Goal: Task Accomplishment & Management: Use online tool/utility

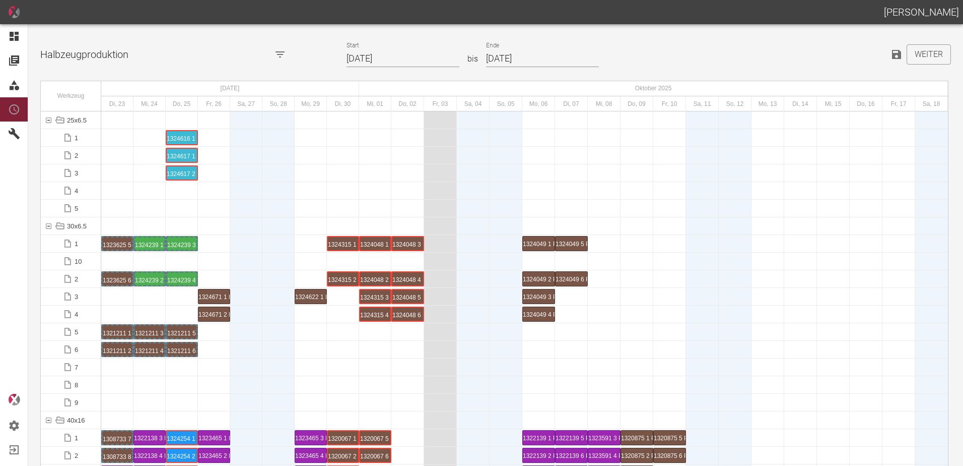
click at [477, 329] on div at bounding box center [473, 331] width 33 height 17
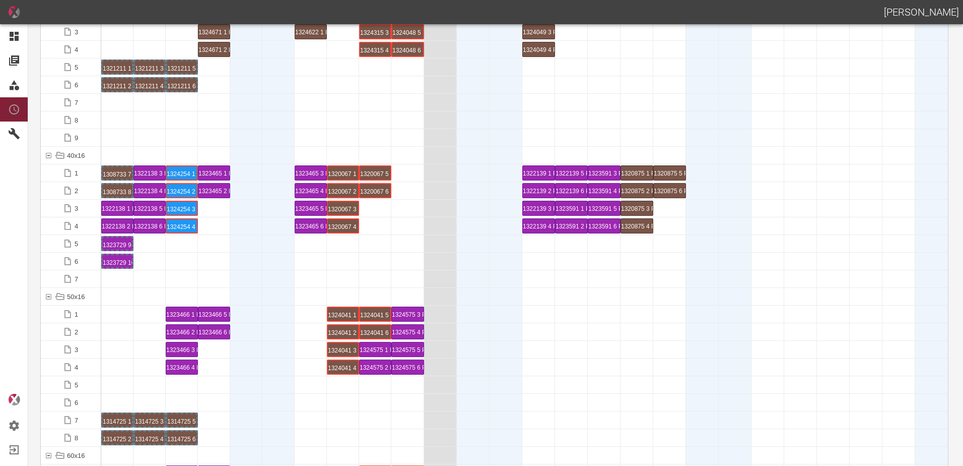
scroll to position [302, 0]
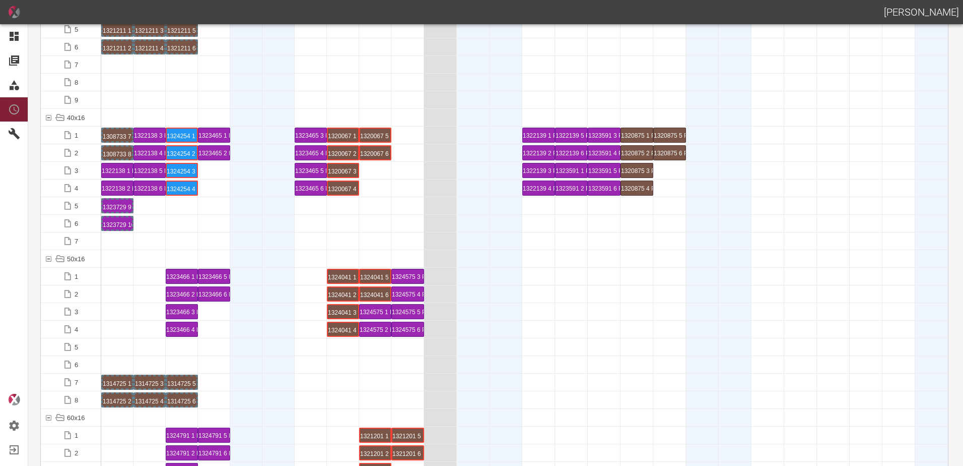
click at [236, 221] on div at bounding box center [246, 223] width 32 height 17
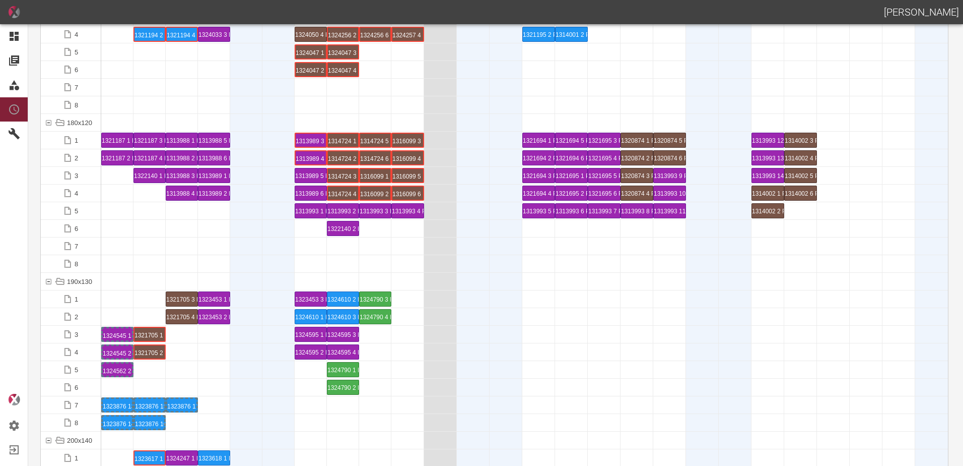
scroll to position [2620, 0]
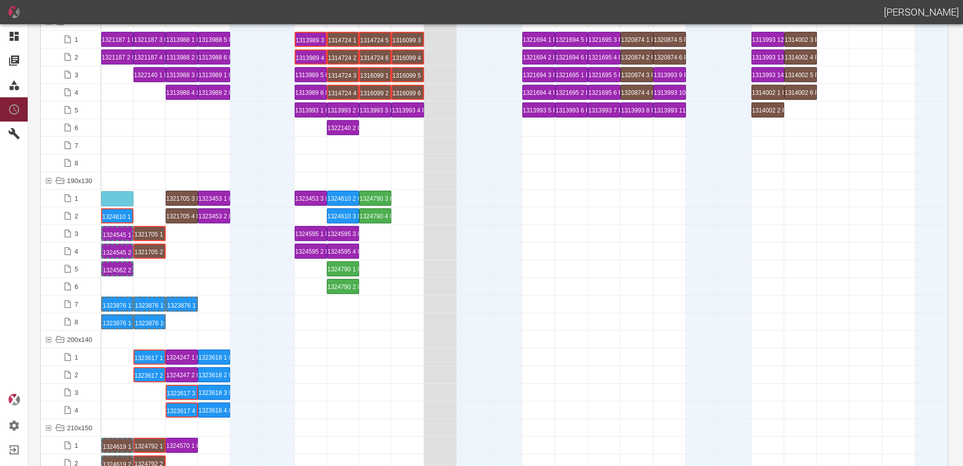
drag, startPoint x: 308, startPoint y: 215, endPoint x: 110, endPoint y: 194, distance: 199.1
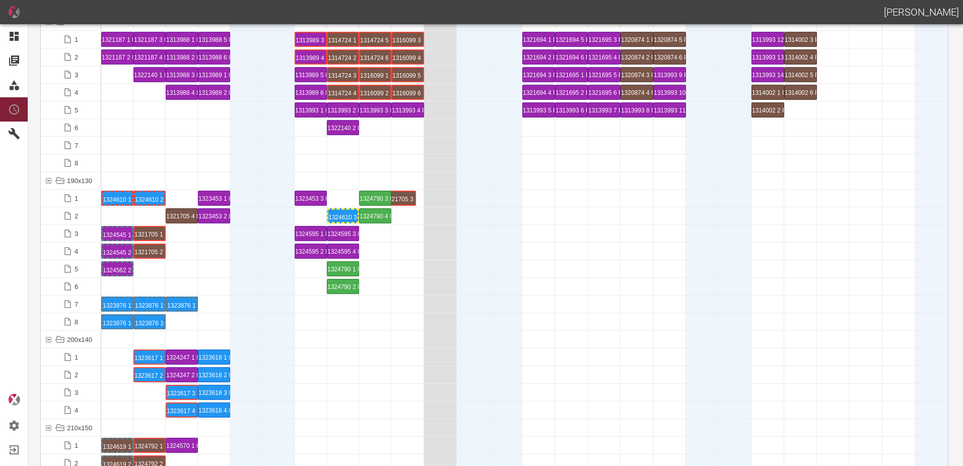
drag, startPoint x: 178, startPoint y: 196, endPoint x: 396, endPoint y: 192, distance: 218.2
drag, startPoint x: 149, startPoint y: 233, endPoint x: 397, endPoint y: 229, distance: 248.4
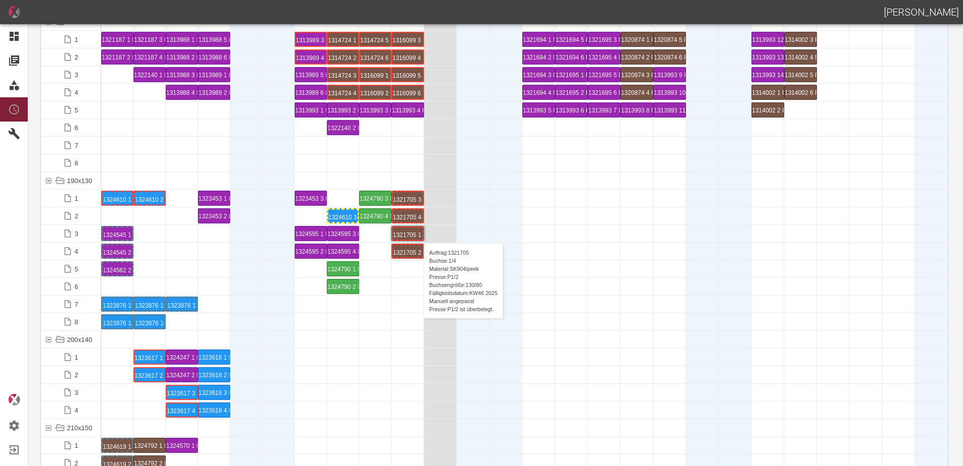
click at [419, 233] on div "1321705 1 P[DATE]" at bounding box center [408, 233] width 30 height 12
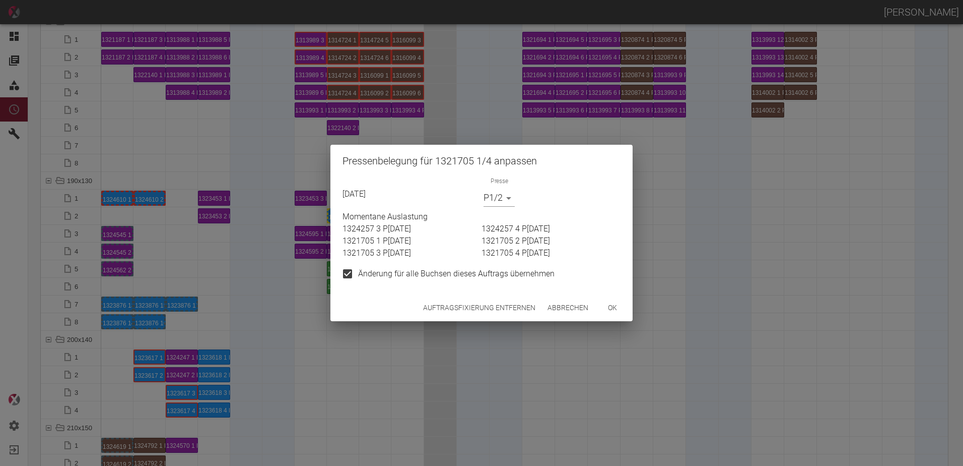
click at [525, 309] on button "Auftragsfixierung entfernen" at bounding box center [479, 307] width 120 height 19
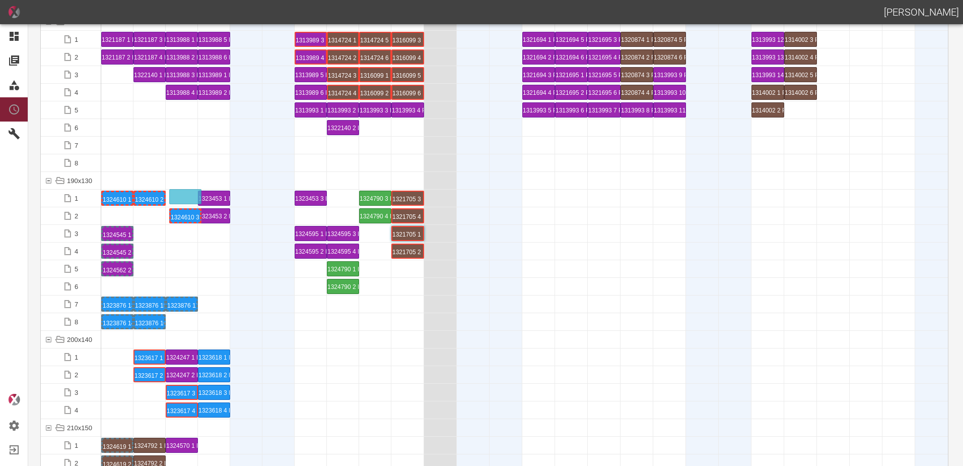
drag, startPoint x: 345, startPoint y: 214, endPoint x: 188, endPoint y: 191, distance: 158.3
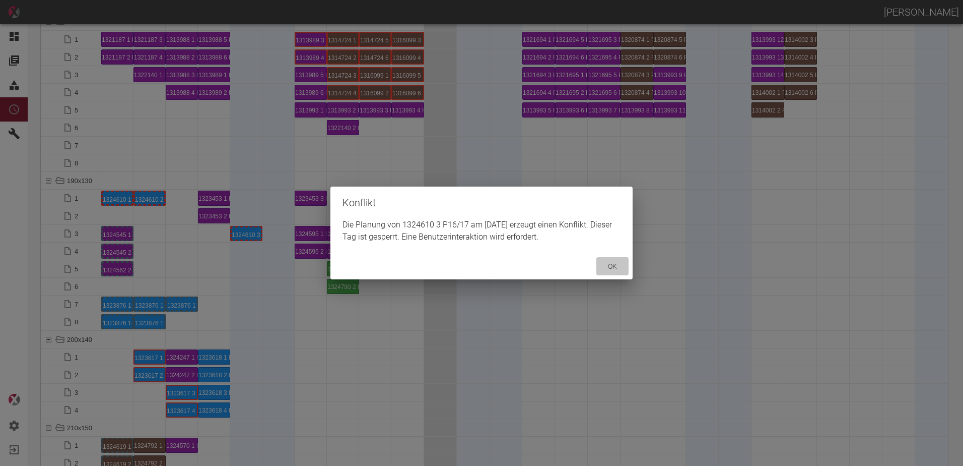
drag, startPoint x: 606, startPoint y: 268, endPoint x: 570, endPoint y: 265, distance: 35.4
click at [605, 268] on button "ok" at bounding box center [613, 266] width 32 height 19
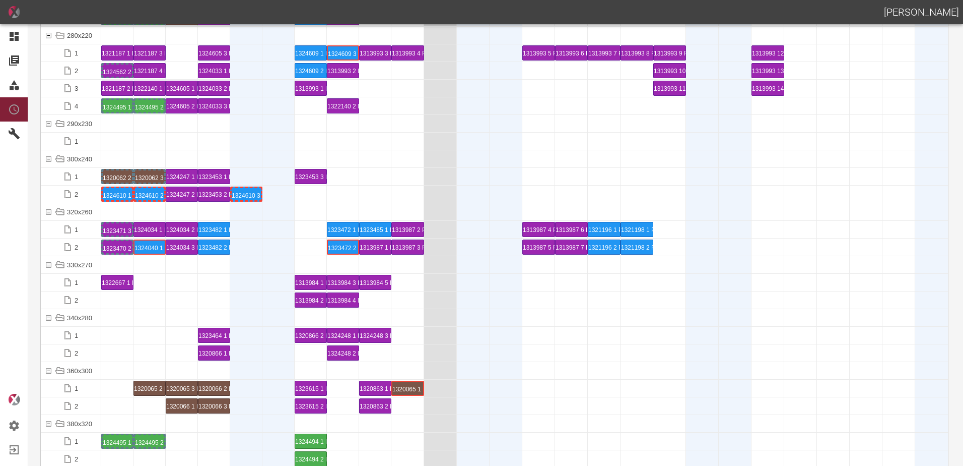
scroll to position [3477, 0]
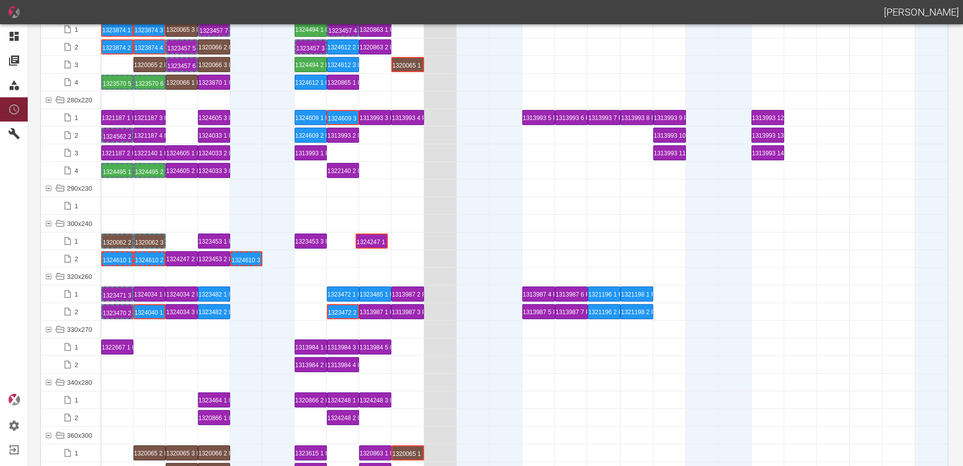
drag, startPoint x: 180, startPoint y: 238, endPoint x: 357, endPoint y: 221, distance: 178.1
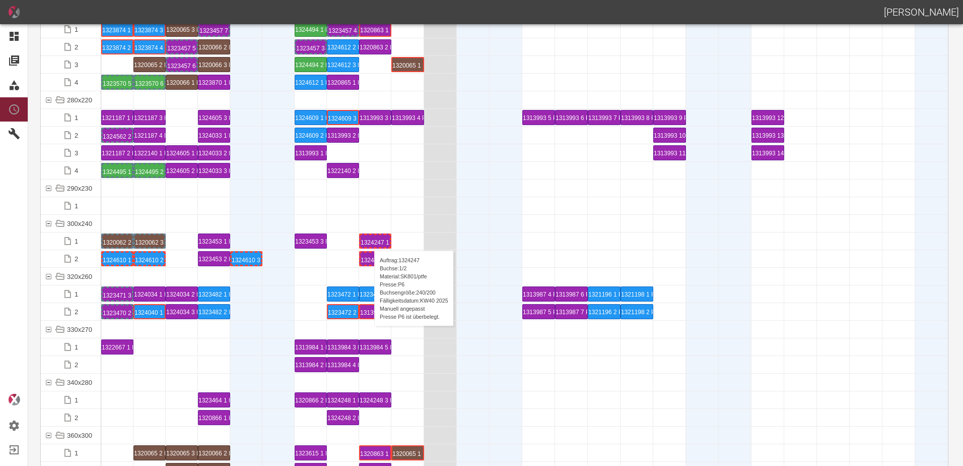
click at [369, 240] on div "1324247 1 P6" at bounding box center [375, 241] width 29 height 12
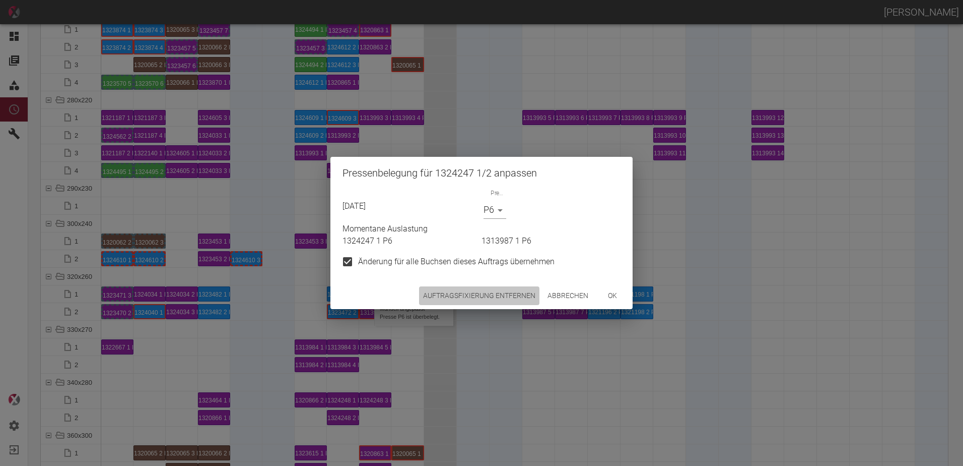
click at [462, 295] on button "Auftragsfixierung entfernen" at bounding box center [479, 295] width 120 height 19
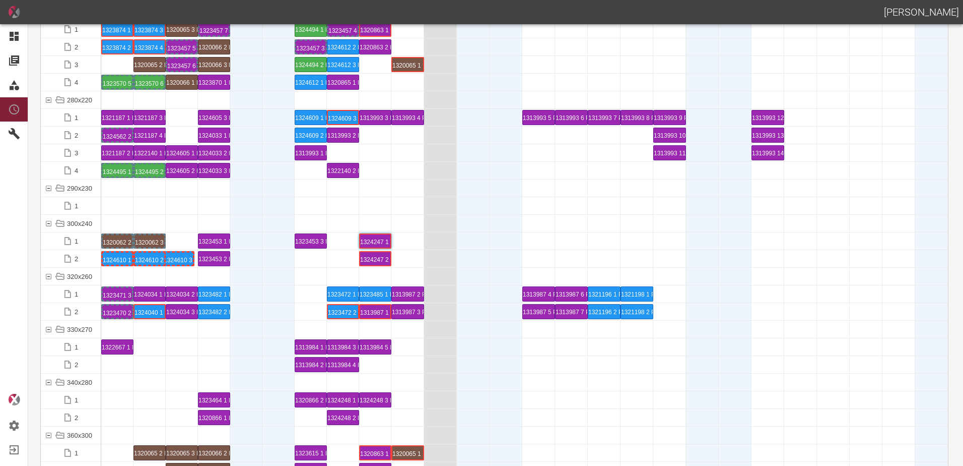
drag, startPoint x: 242, startPoint y: 253, endPoint x: 179, endPoint y: 251, distance: 62.5
click at [118, 263] on div "1324610 1 P16/17" at bounding box center [117, 258] width 29 height 12
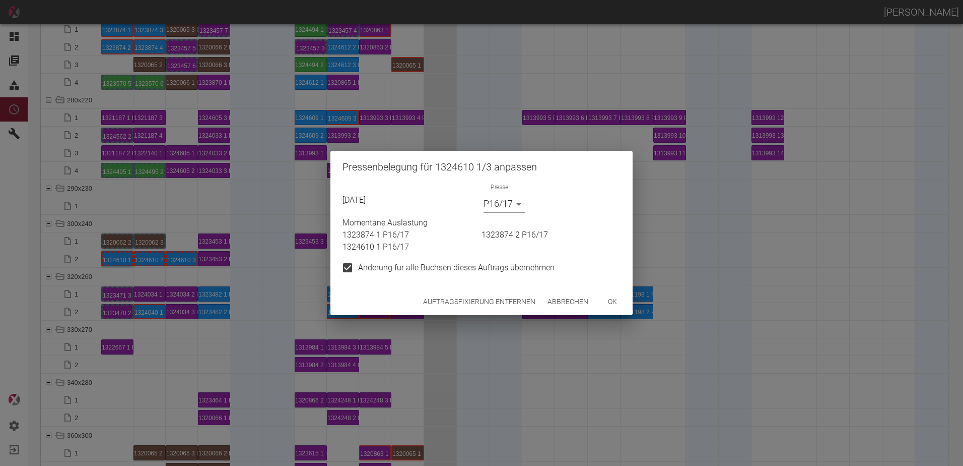
click at [521, 206] on div "Presse P16/17 P16/17" at bounding box center [550, 198] width 141 height 30
drag, startPoint x: 521, startPoint y: 206, endPoint x: 507, endPoint y: 217, distance: 18.3
click at [507, 217] on p "Momentane Auslastung" at bounding box center [482, 223] width 278 height 12
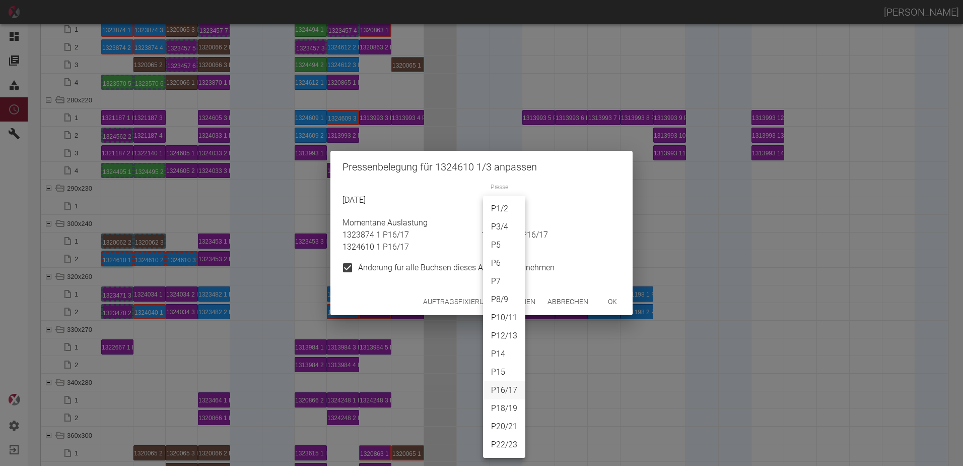
click at [512, 206] on body "[PERSON_NAME] Dashboard Aufträge Materialien Planung Maschinen Einstellungen Au…" at bounding box center [481, 233] width 963 height 466
click at [503, 279] on li "P7" at bounding box center [504, 281] width 42 height 18
type input "P7"
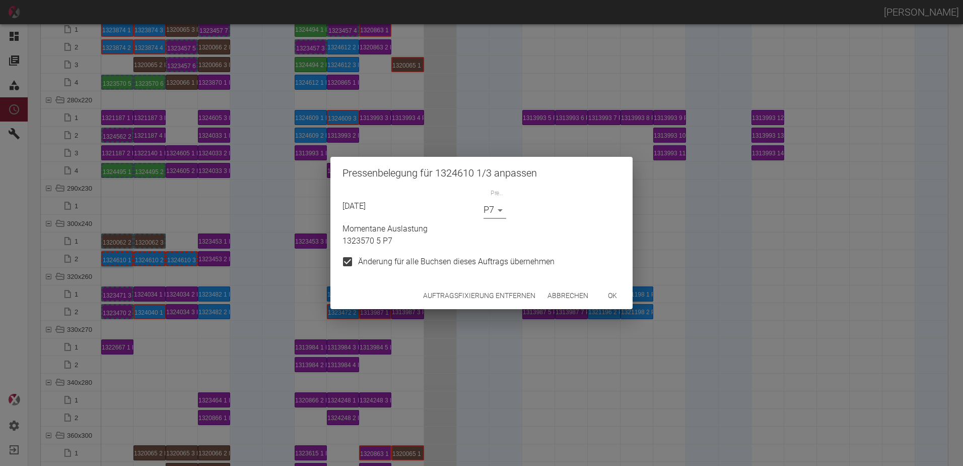
click at [615, 294] on button "ok" at bounding box center [613, 295] width 32 height 19
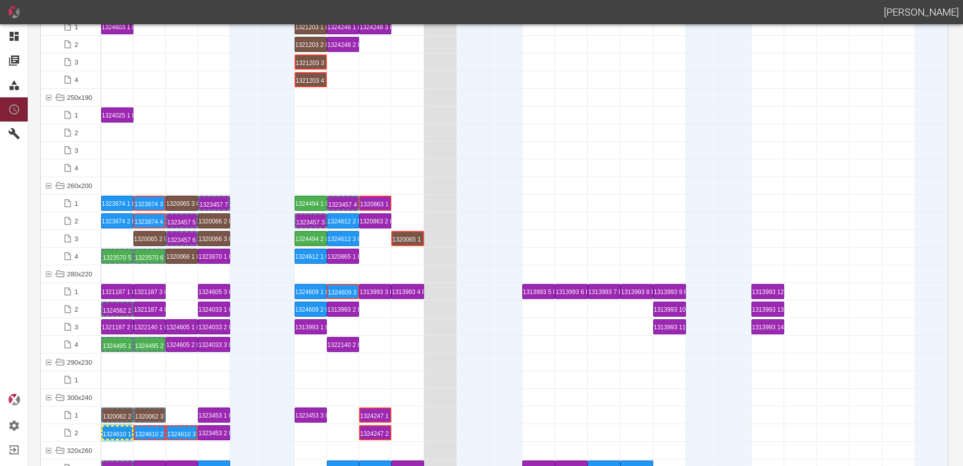
scroll to position [3225, 0]
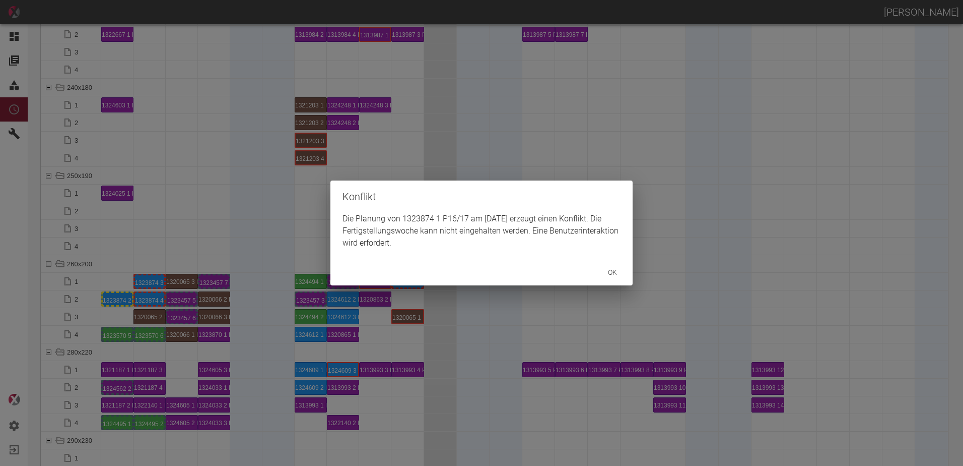
click at [115, 299] on div "Konflikt Die Planung von 1323874 1 P16/17 am [DATE] erzeugt einen Konflikt. Die…" at bounding box center [481, 233] width 963 height 466
click at [152, 281] on div "Konflikt Die Planung von 1323874 2 P16/17 am [DATE] erzeugt einen Konflikt. Die…" at bounding box center [481, 233] width 963 height 466
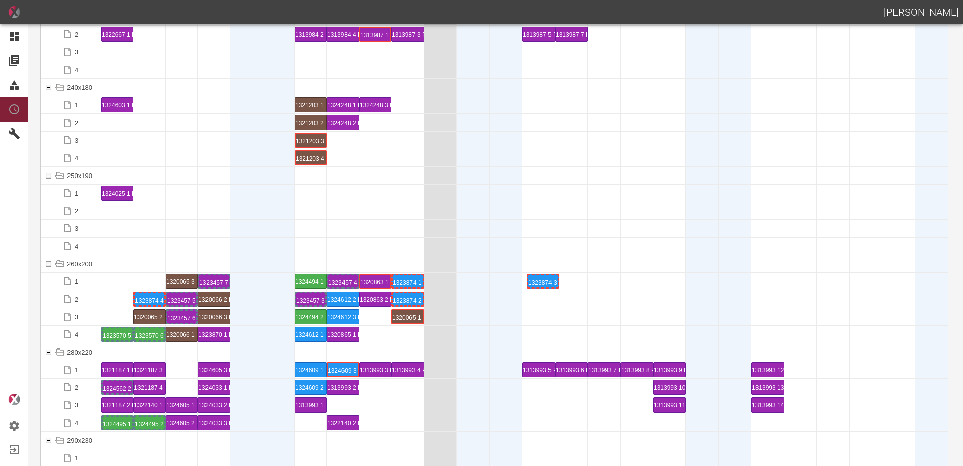
drag, startPoint x: 148, startPoint y: 280, endPoint x: 545, endPoint y: 267, distance: 397.2
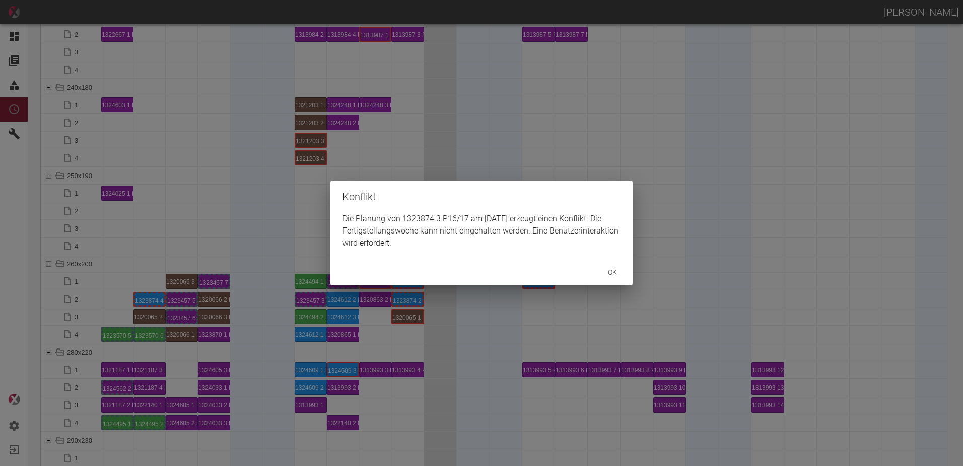
drag, startPoint x: 172, startPoint y: 278, endPoint x: 160, endPoint y: 278, distance: 11.6
click at [160, 278] on div "Konflikt Die Planung von 1323874 3 P16/17 am [DATE] erzeugt einen Konflikt. Die…" at bounding box center [481, 233] width 963 height 466
click at [537, 322] on div "Konflikt Die Planung von 1323874 4 P16/17 am [DATE] erzeugt einen Konflikt. Die…" at bounding box center [481, 233] width 963 height 466
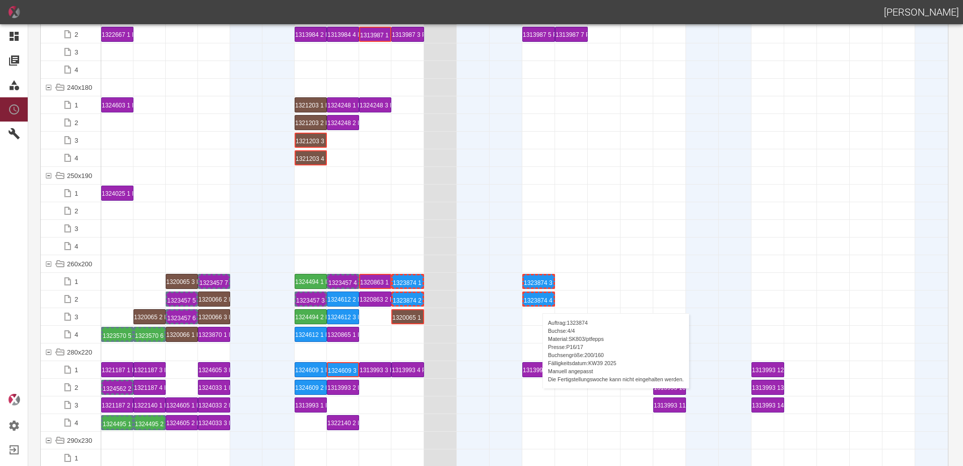
click at [538, 303] on div "1323874 4 P16/17" at bounding box center [539, 299] width 30 height 12
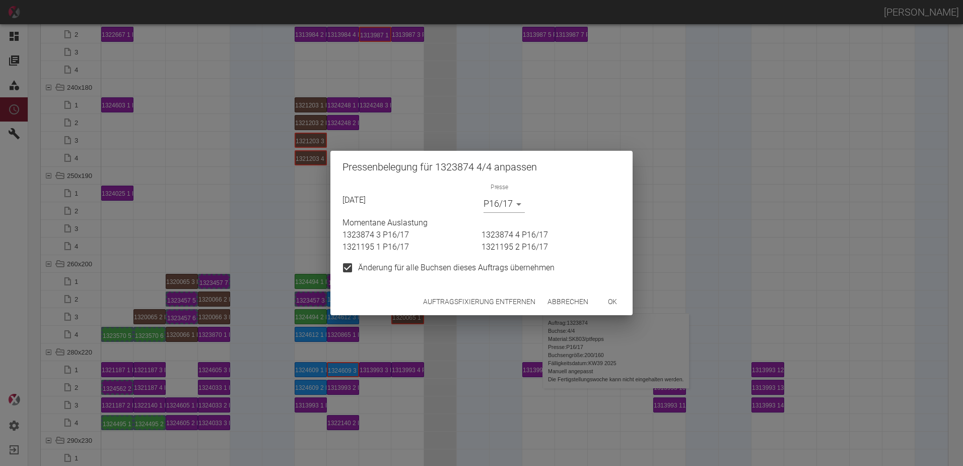
click at [491, 295] on button "Auftragsfixierung entfernen" at bounding box center [479, 301] width 120 height 19
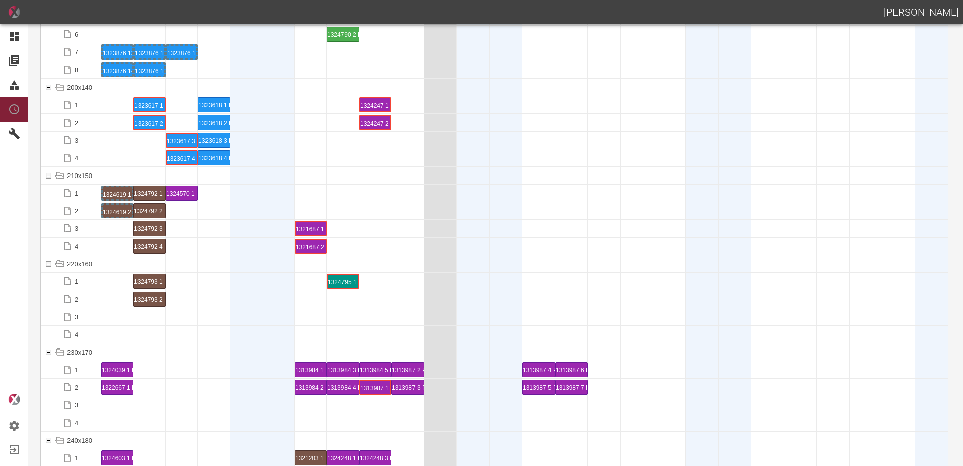
scroll to position [2670, 0]
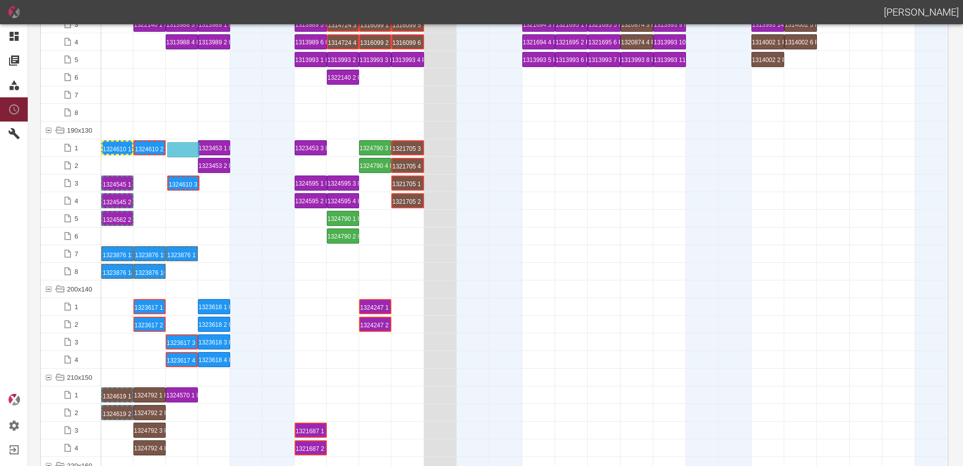
drag, startPoint x: 175, startPoint y: 180, endPoint x: 176, endPoint y: 144, distance: 36.3
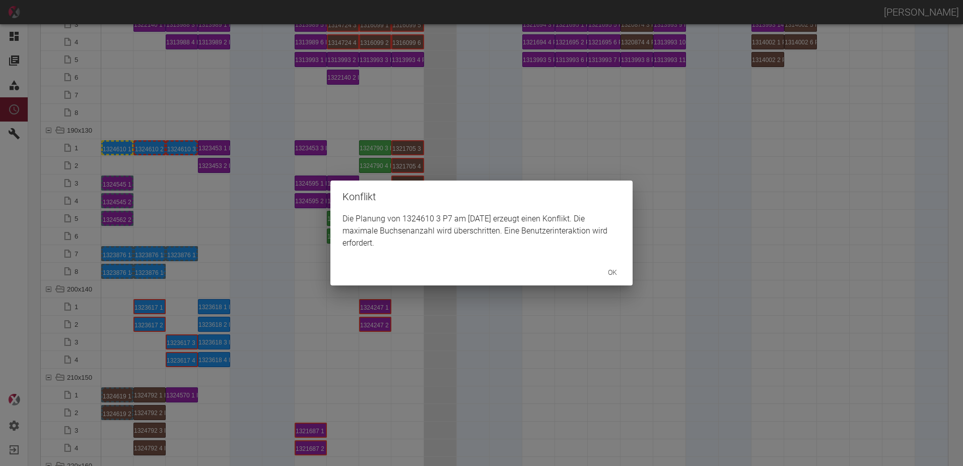
click at [181, 239] on div "Konflikt Die Planung von 1324610 3 P7 am [DATE] erzeugt einen Konflikt. Die max…" at bounding box center [481, 233] width 963 height 466
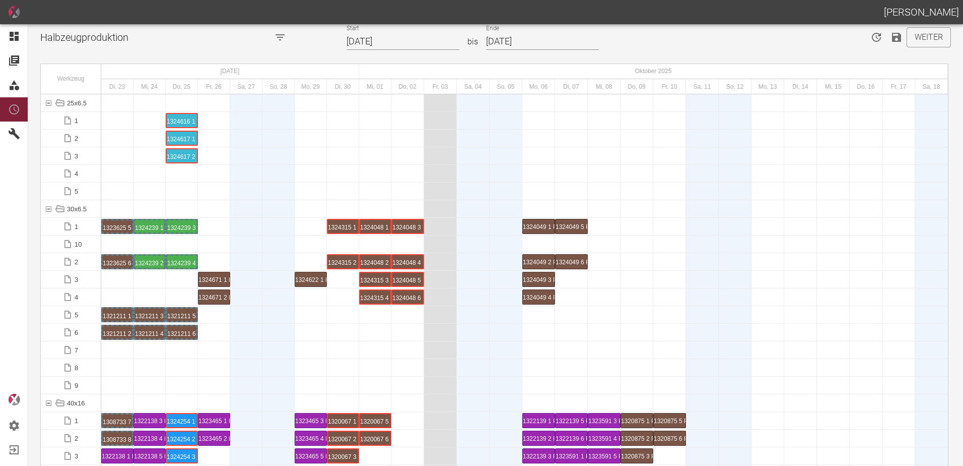
scroll to position [0, 0]
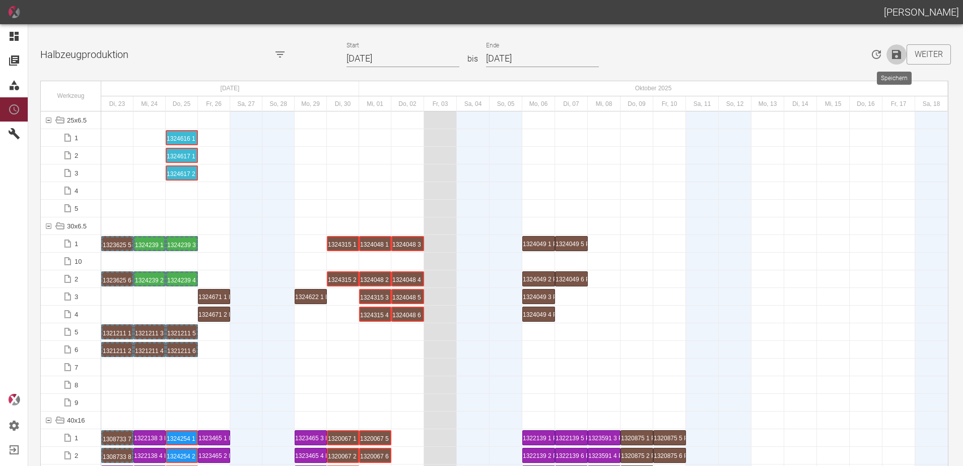
click at [897, 56] on icon "Speichern" at bounding box center [896, 54] width 9 height 9
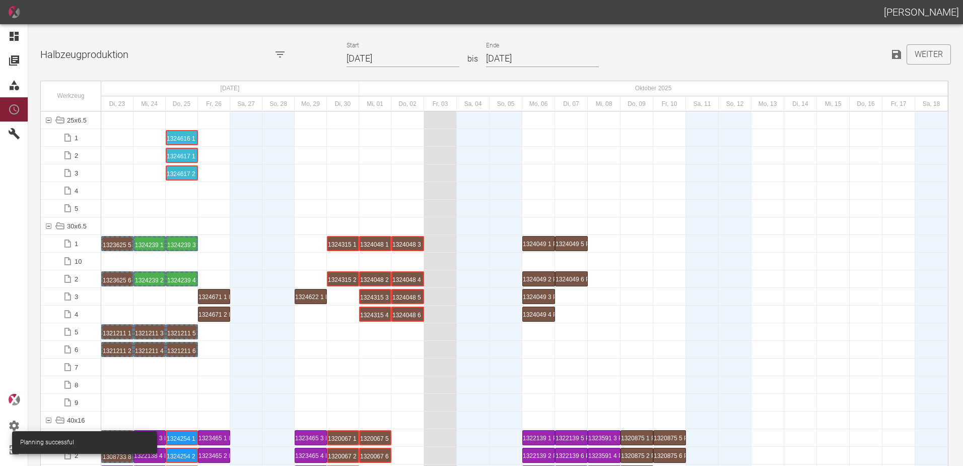
click at [243, 356] on div at bounding box center [246, 349] width 32 height 17
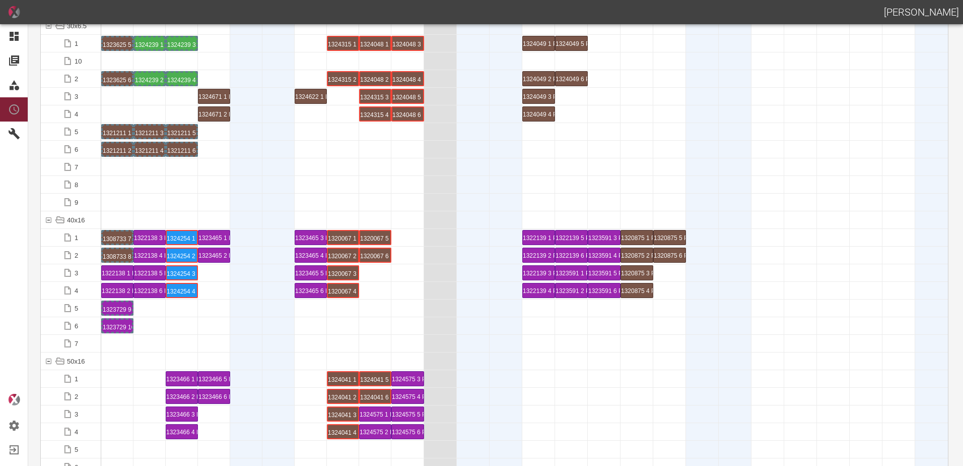
scroll to position [202, 0]
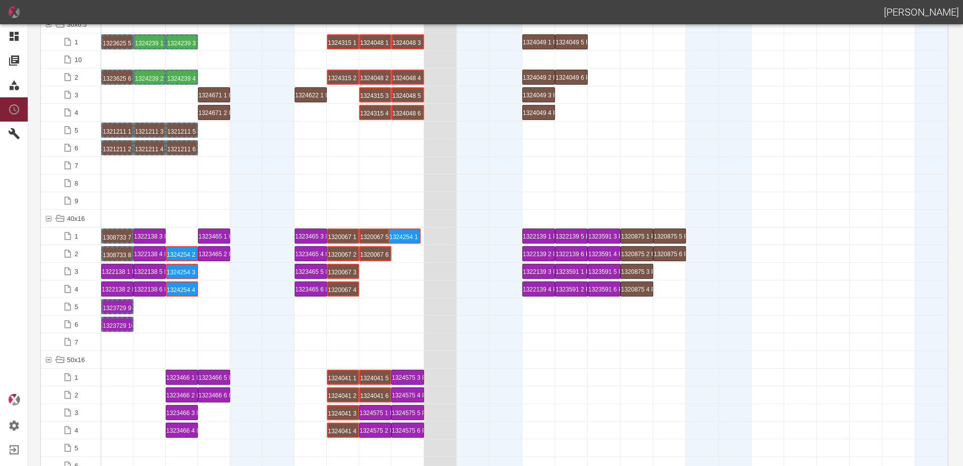
drag, startPoint x: 186, startPoint y: 237, endPoint x: 410, endPoint y: 226, distance: 223.5
drag, startPoint x: 177, startPoint y: 253, endPoint x: 402, endPoint y: 242, distance: 224.5
drag, startPoint x: 183, startPoint y: 272, endPoint x: 406, endPoint y: 262, distance: 223.4
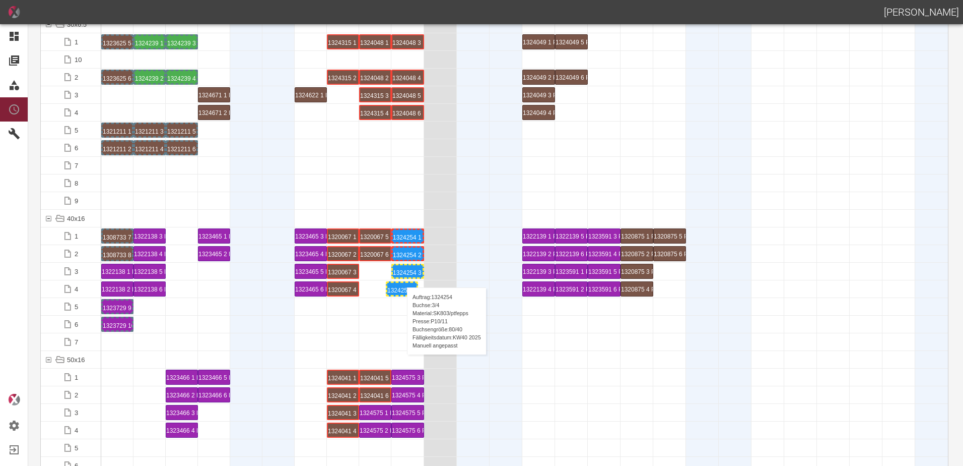
drag, startPoint x: 182, startPoint y: 292, endPoint x: 402, endPoint y: 277, distance: 220.7
click at [410, 269] on div "1324254 3 P[DATE]" at bounding box center [408, 271] width 30 height 12
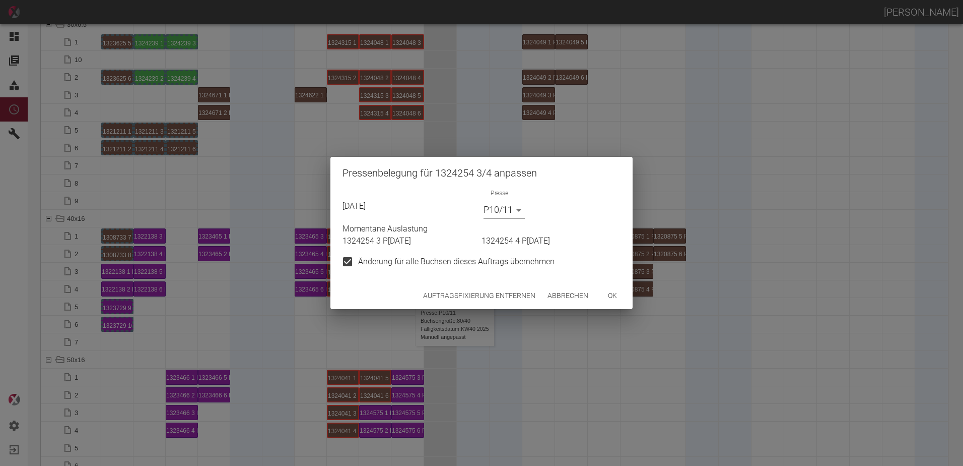
click at [533, 296] on button "Auftragsfixierung entfernen" at bounding box center [479, 295] width 120 height 19
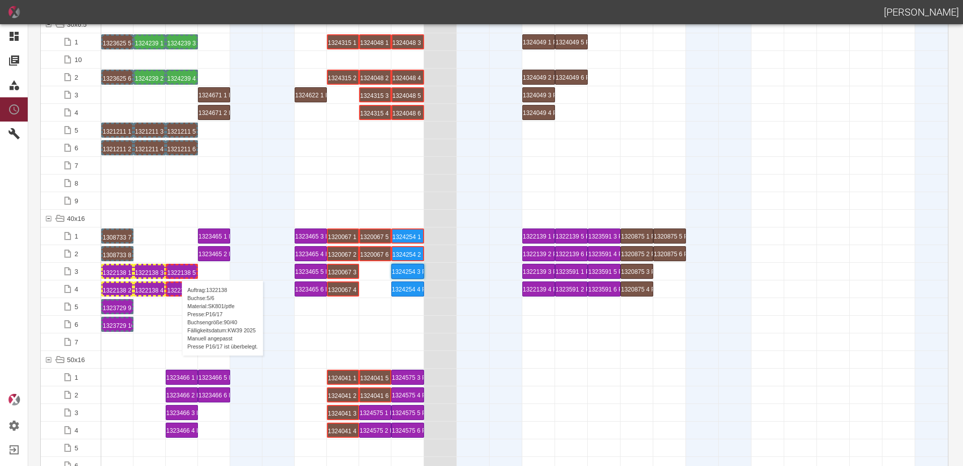
click at [177, 270] on div "1322138 5 P16/17" at bounding box center [181, 271] width 29 height 12
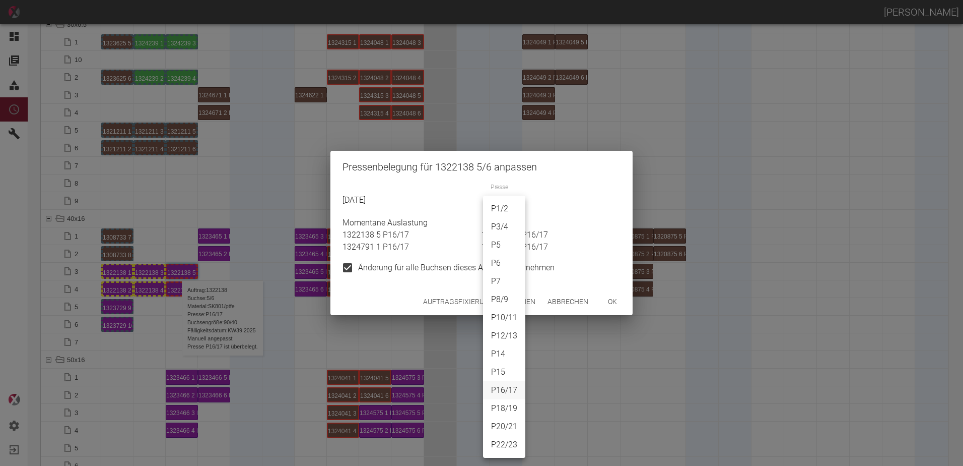
click at [486, 206] on body "[PERSON_NAME] Dashboard Aufträge Materialien Planung Maschinen Einstellungen Au…" at bounding box center [481, 233] width 963 height 466
click at [501, 297] on li "P8/9" at bounding box center [504, 299] width 42 height 18
type input "P8/9"
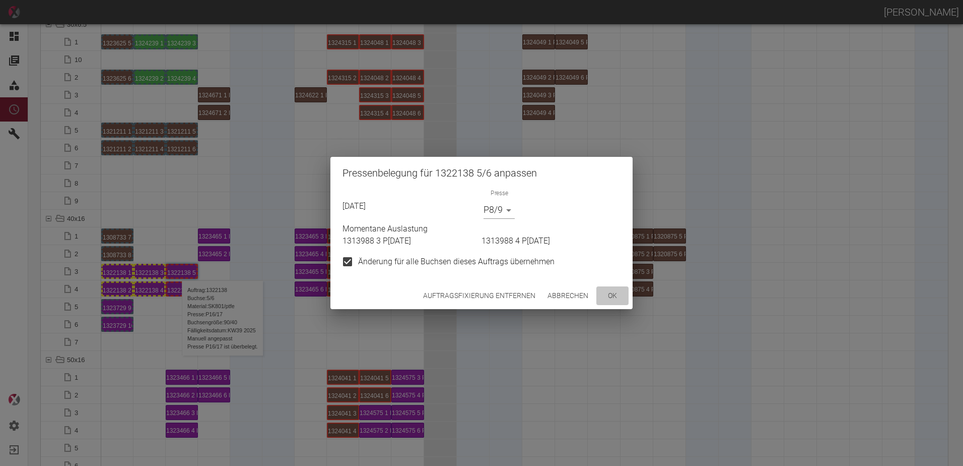
click at [611, 292] on button "ok" at bounding box center [613, 295] width 32 height 19
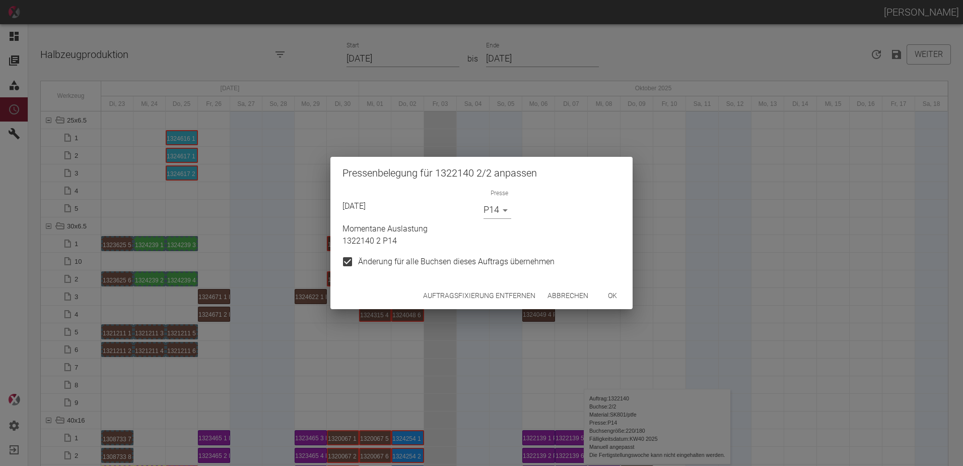
drag, startPoint x: 0, startPoint y: 0, endPoint x: 457, endPoint y: 296, distance: 544.3
click at [457, 296] on button "Auftragsfixierung entfernen" at bounding box center [479, 295] width 120 height 19
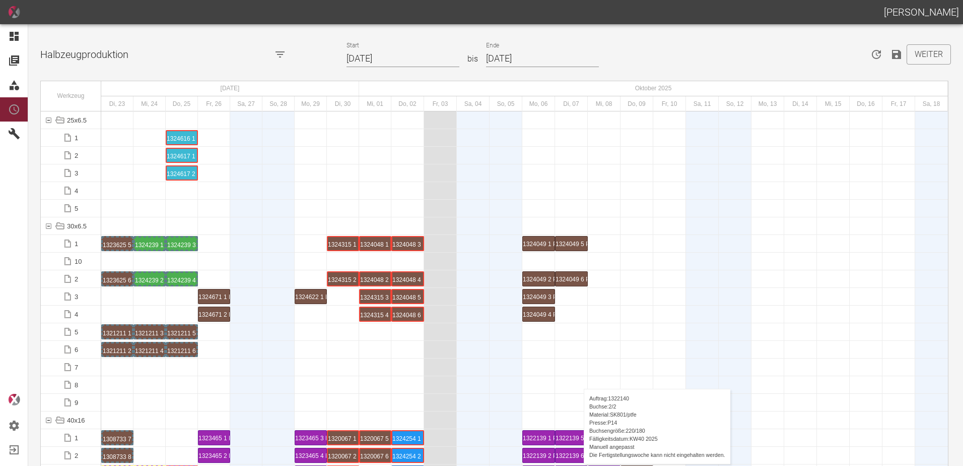
scroll to position [2368, 0]
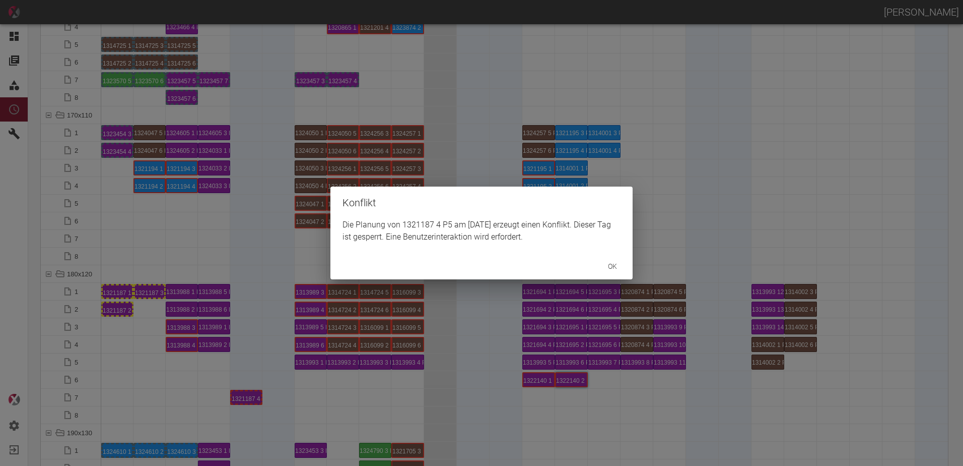
click at [146, 291] on div "Konflikt Die Planung von 1321187 4 P5 am 27.9.2025 erzeugt einen Konflikt. Dies…" at bounding box center [481, 233] width 963 height 466
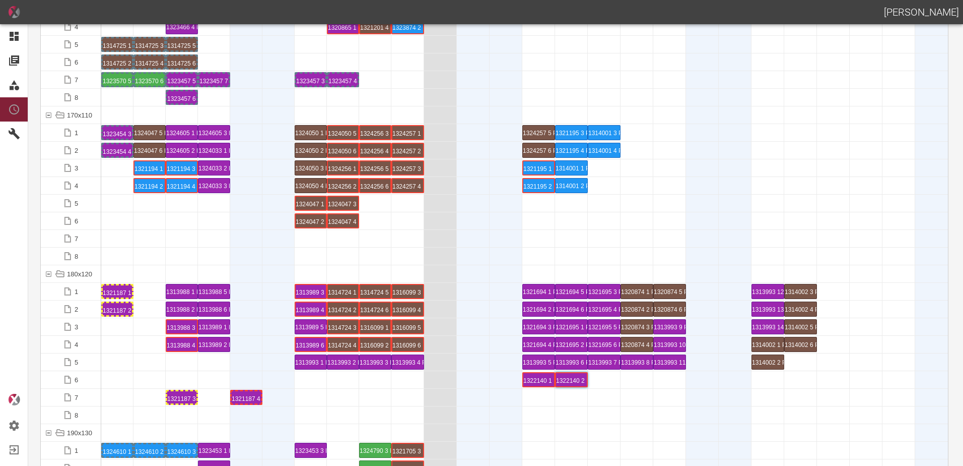
click at [153, 370] on div at bounding box center [150, 361] width 32 height 17
click at [316, 383] on div at bounding box center [311, 379] width 32 height 17
drag, startPoint x: 182, startPoint y: 349, endPoint x: 400, endPoint y: 383, distance: 219.8
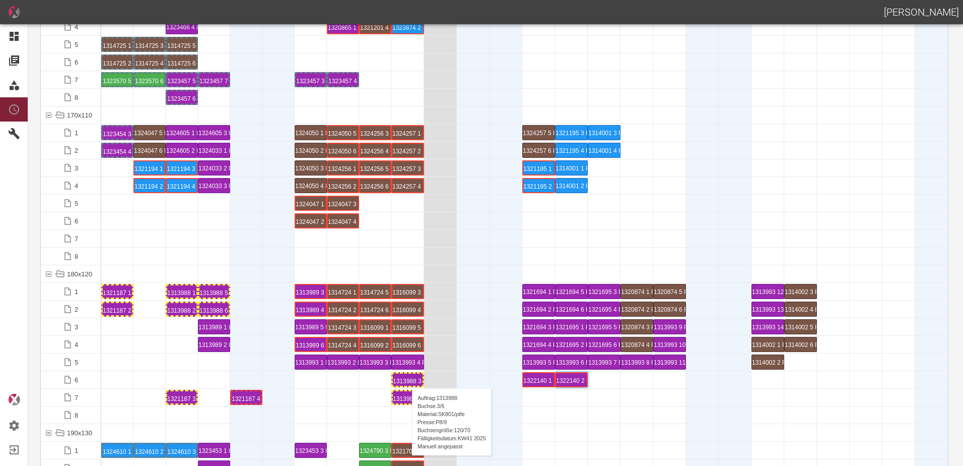
click at [407, 378] on div "1313988 3 P[DATE]" at bounding box center [408, 379] width 30 height 12
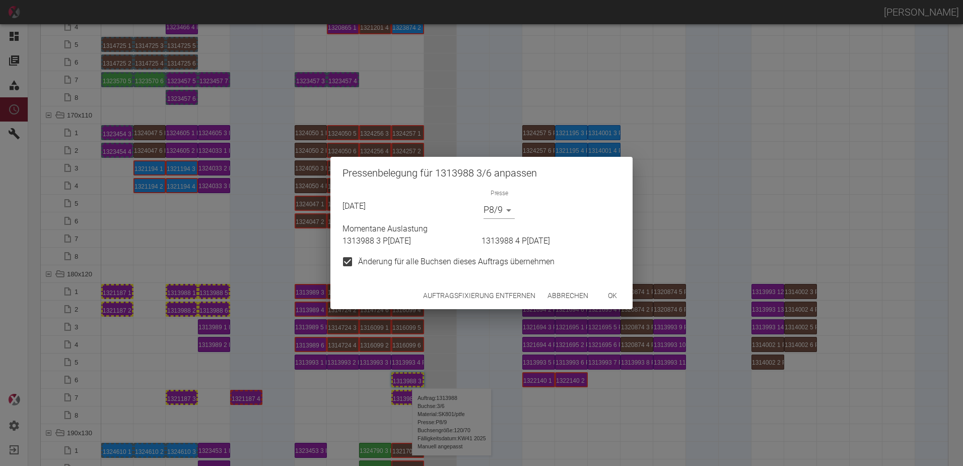
click at [465, 291] on button "Auftragsfixierung entfernen" at bounding box center [479, 295] width 120 height 19
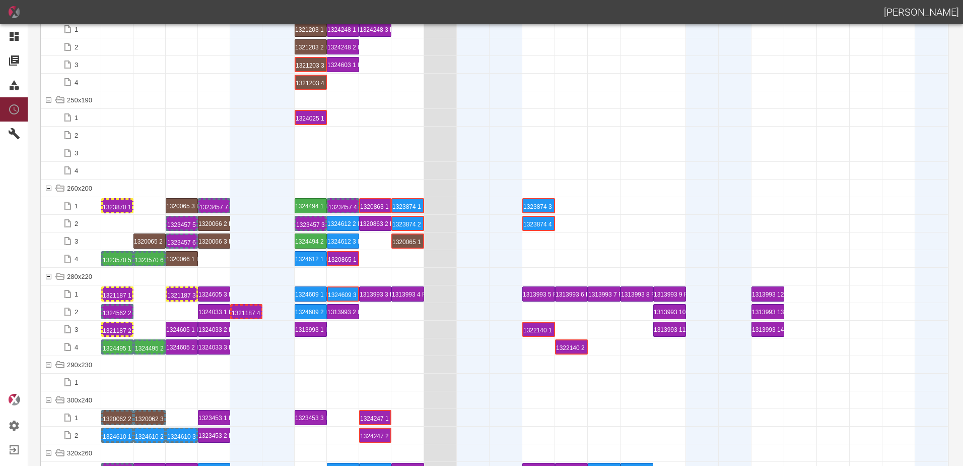
scroll to position [3376, 0]
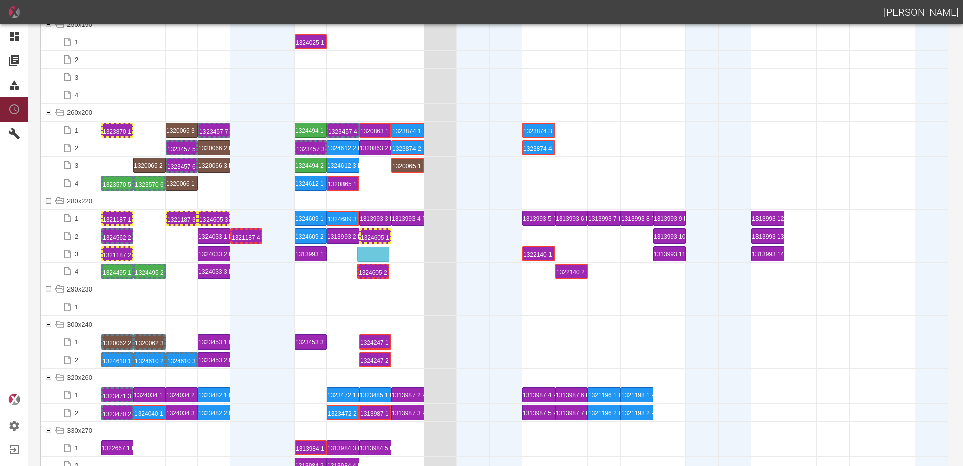
drag, startPoint x: 185, startPoint y: 274, endPoint x: 372, endPoint y: 247, distance: 188.3
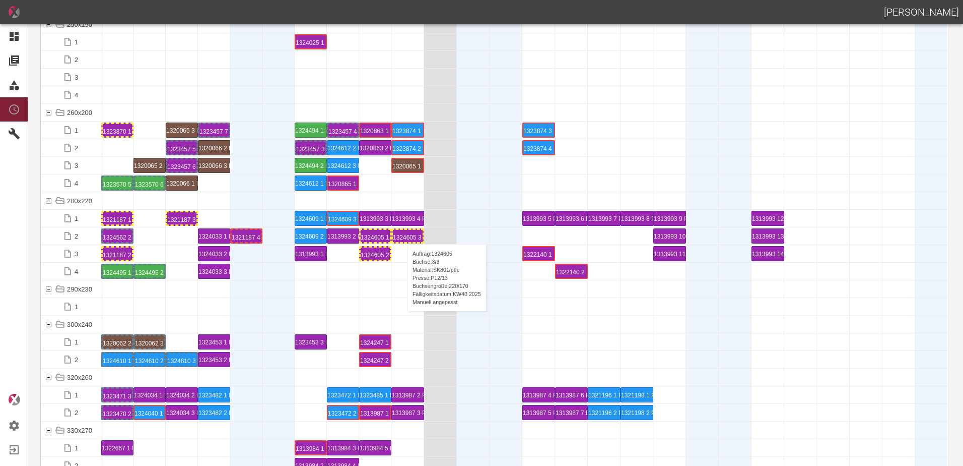
click at [402, 234] on div "1324605 3 P[DATE]" at bounding box center [408, 236] width 30 height 12
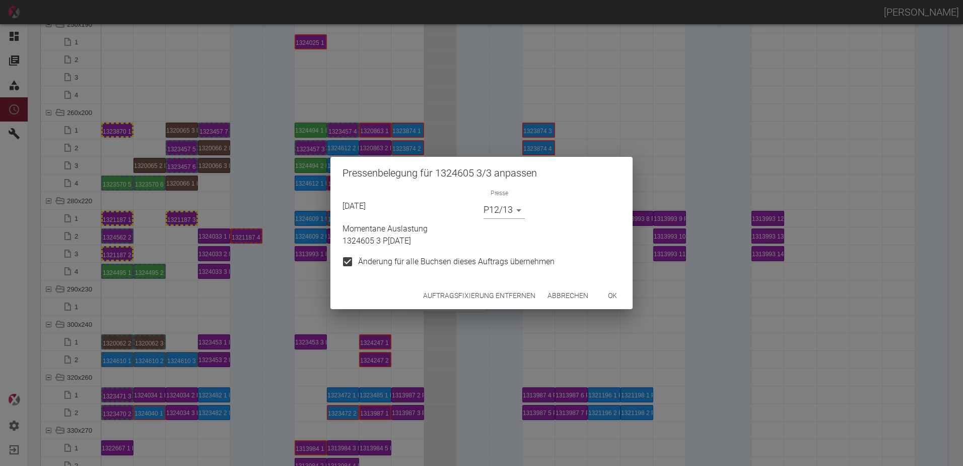
click at [470, 297] on button "Auftragsfixierung entfernen" at bounding box center [479, 295] width 120 height 19
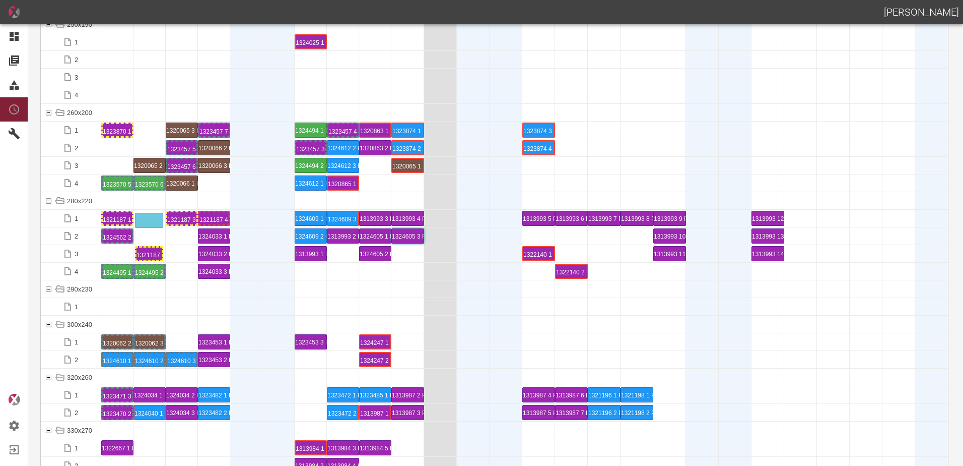
drag, startPoint x: 122, startPoint y: 255, endPoint x: 152, endPoint y: 213, distance: 51.7
click at [120, 217] on div "1321187 1 P6" at bounding box center [117, 218] width 29 height 12
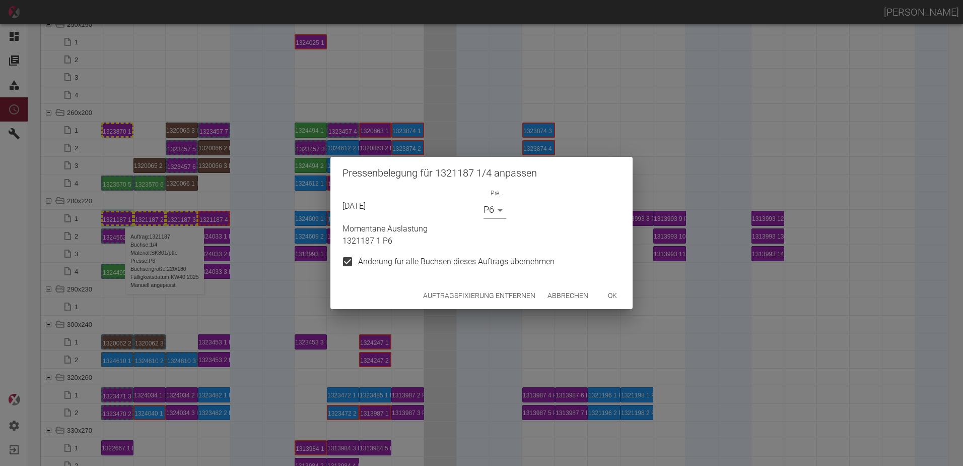
click at [609, 294] on button "ok" at bounding box center [613, 295] width 32 height 19
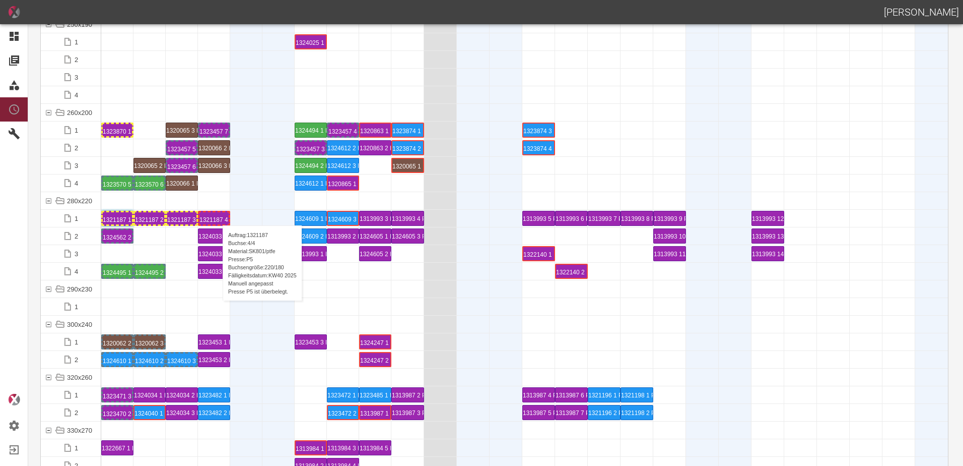
click at [218, 215] on div "1321187 4 P5" at bounding box center [214, 218] width 29 height 12
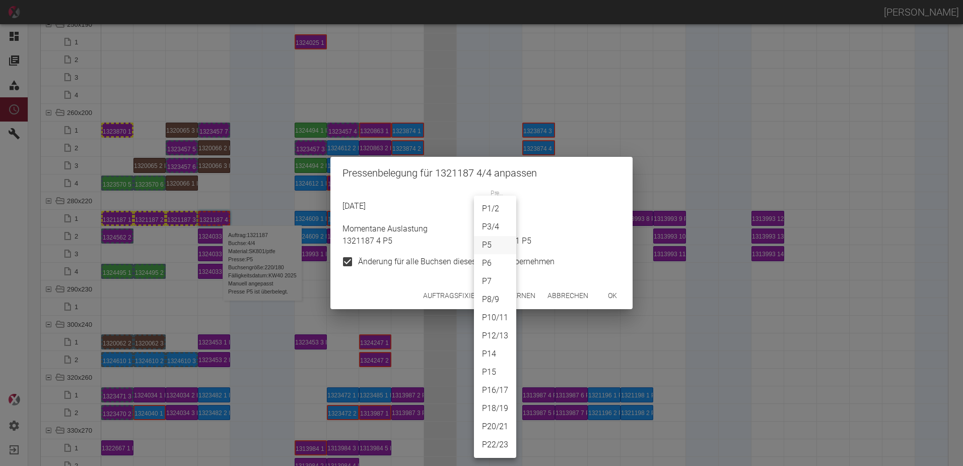
click at [488, 216] on body "[PERSON_NAME] Dashboard Aufträge Materialien Planung Maschinen Einstellungen Au…" at bounding box center [481, 233] width 963 height 466
click at [484, 260] on li "P6" at bounding box center [495, 263] width 42 height 18
type input "P6"
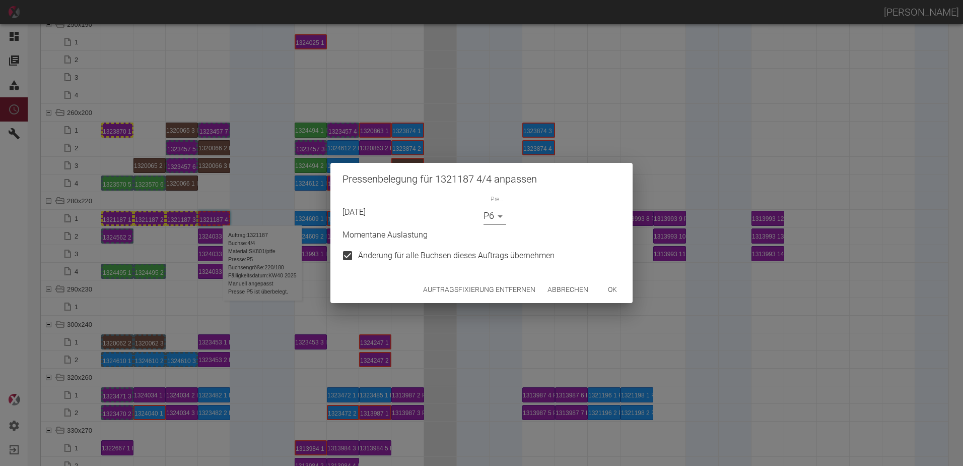
click at [622, 288] on button "ok" at bounding box center [613, 289] width 32 height 19
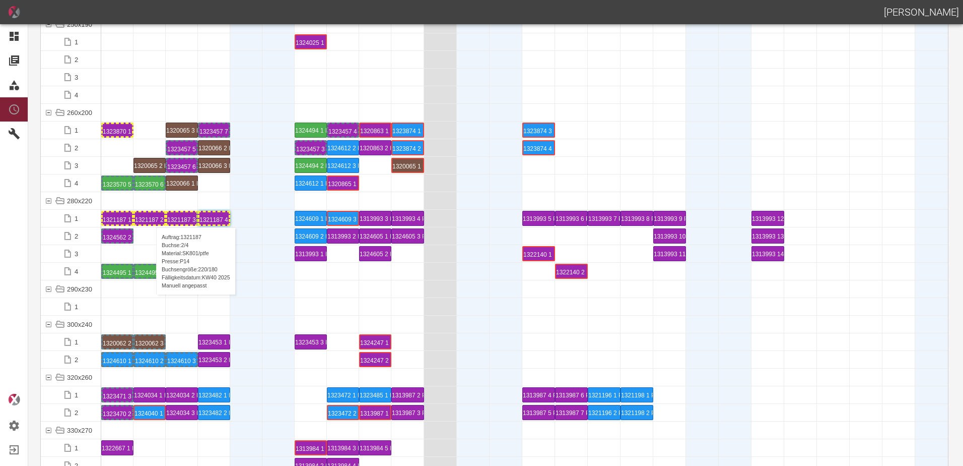
click at [151, 217] on div "1321187 2 P14" at bounding box center [149, 218] width 29 height 12
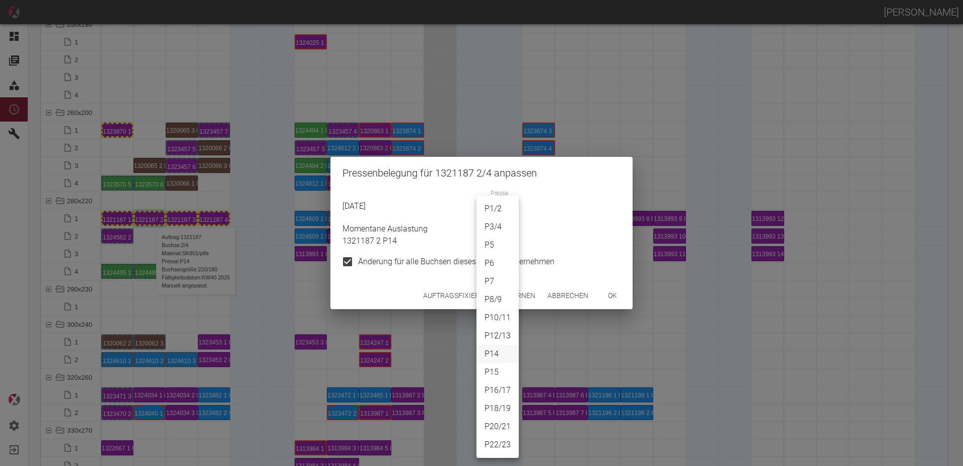
click at [498, 214] on body "[PERSON_NAME] Dashboard Aufträge Materialien Planung Maschinen Einstellungen Au…" at bounding box center [481, 233] width 963 height 466
click at [493, 259] on li "P6" at bounding box center [498, 263] width 42 height 18
type input "P6"
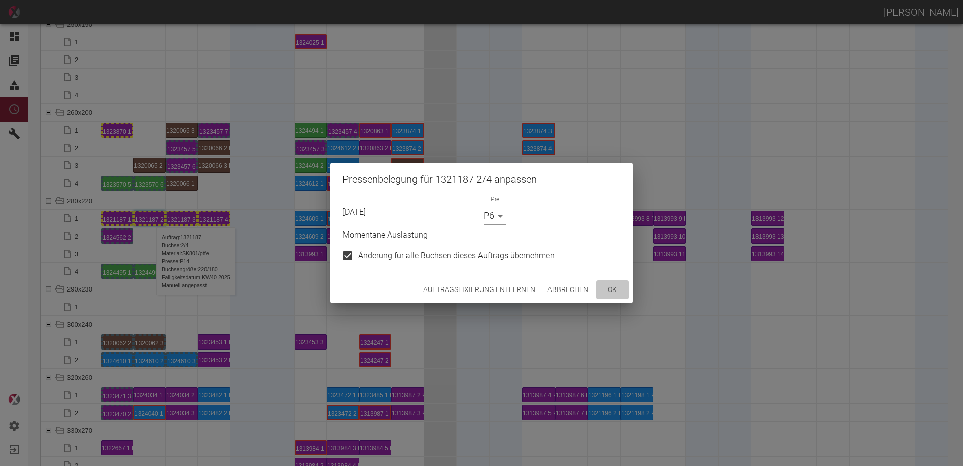
click at [604, 291] on button "ok" at bounding box center [613, 289] width 32 height 19
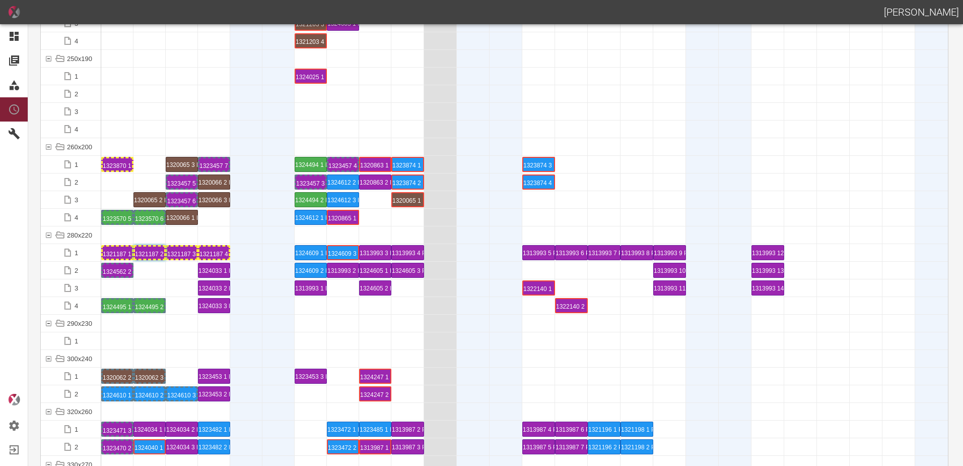
scroll to position [3325, 0]
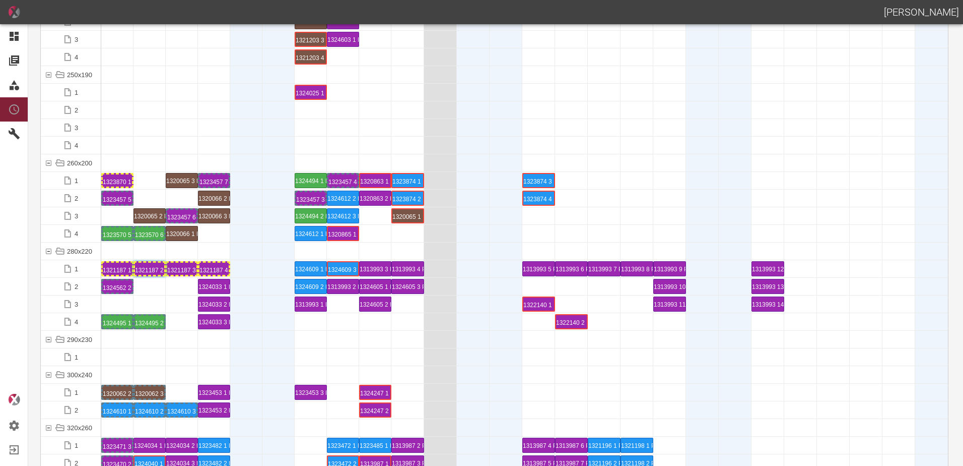
drag, startPoint x: 161, startPoint y: 201, endPoint x: 119, endPoint y: 197, distance: 42.0
drag, startPoint x: 177, startPoint y: 214, endPoint x: 120, endPoint y: 211, distance: 57.5
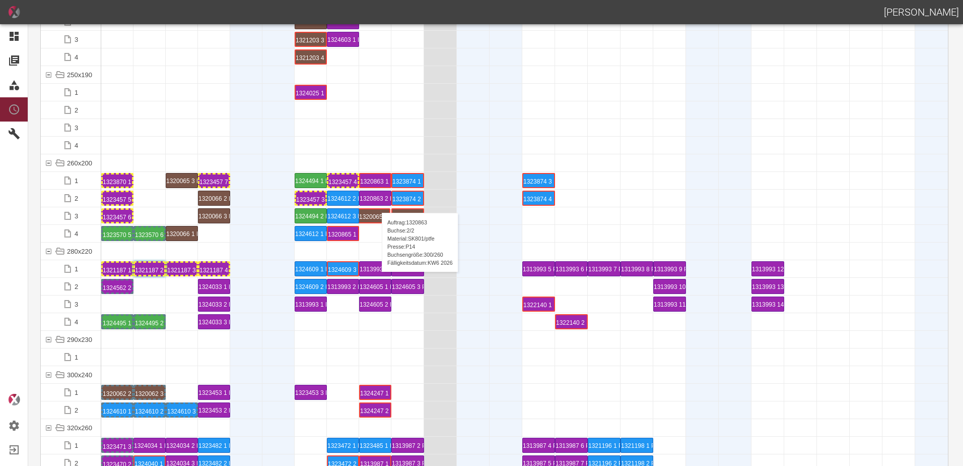
drag, startPoint x: 144, startPoint y: 213, endPoint x: 367, endPoint y: 205, distance: 223.9
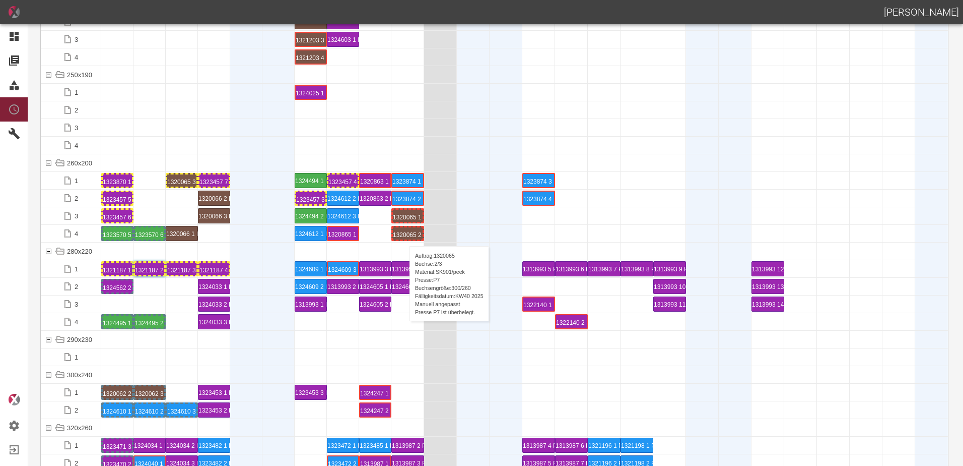
click at [405, 236] on div "1320065 2 P7" at bounding box center [408, 233] width 30 height 12
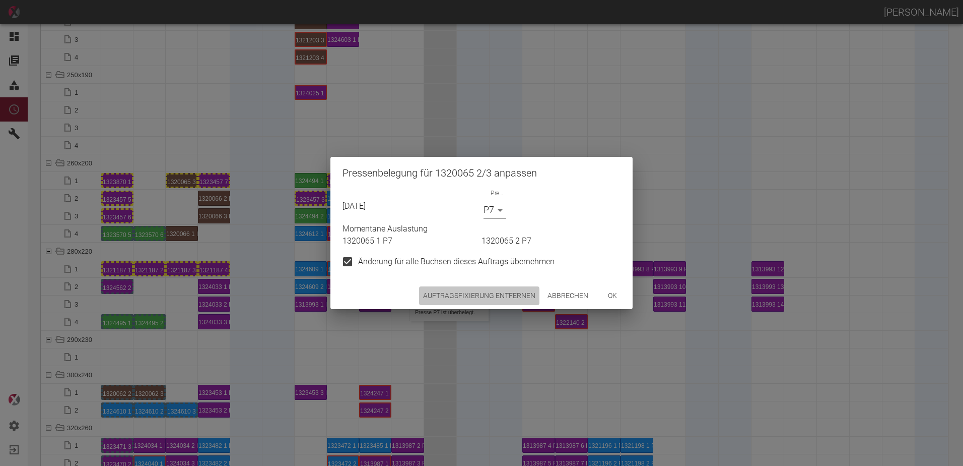
click at [452, 298] on button "Auftragsfixierung entfernen" at bounding box center [479, 295] width 120 height 19
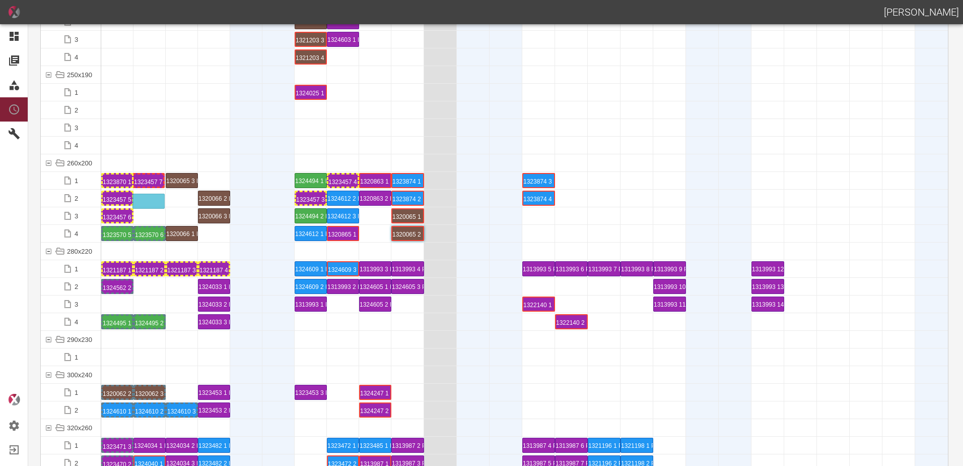
drag, startPoint x: 209, startPoint y: 180, endPoint x: 145, endPoint y: 195, distance: 66.1
drag, startPoint x: 351, startPoint y: 180, endPoint x: 191, endPoint y: 191, distance: 160.6
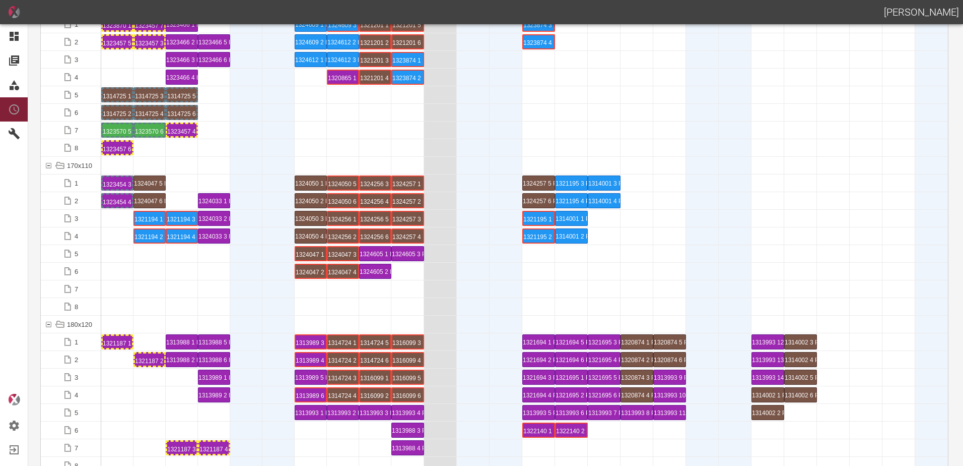
scroll to position [2519, 0]
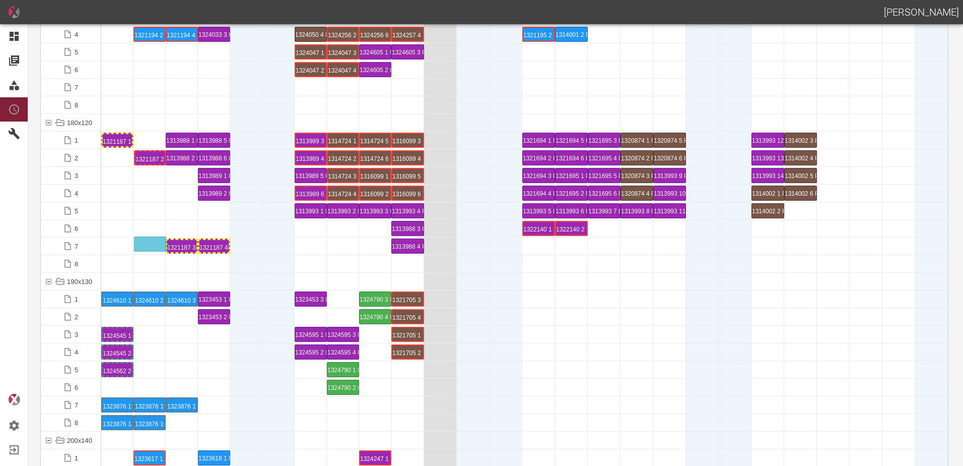
drag, startPoint x: 149, startPoint y: 160, endPoint x: 147, endPoint y: 236, distance: 76.1
drag, startPoint x: 110, startPoint y: 139, endPoint x: 101, endPoint y: 237, distance: 98.7
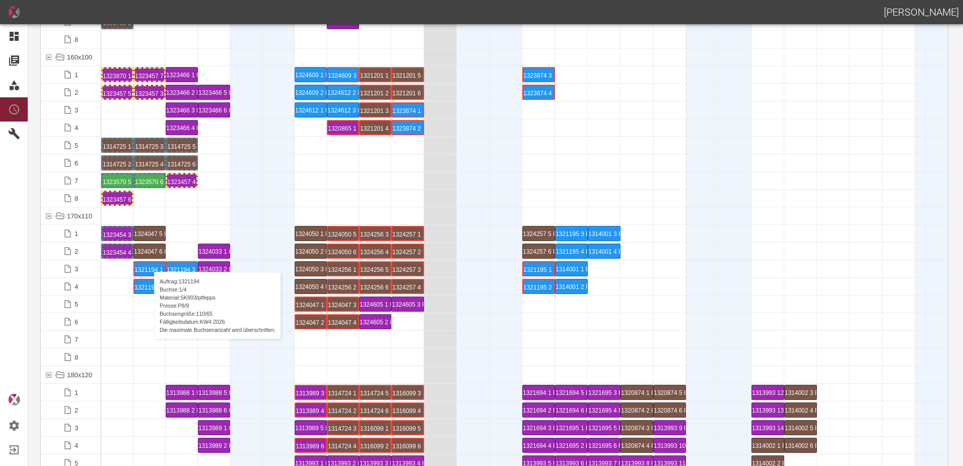
scroll to position [2167, 0]
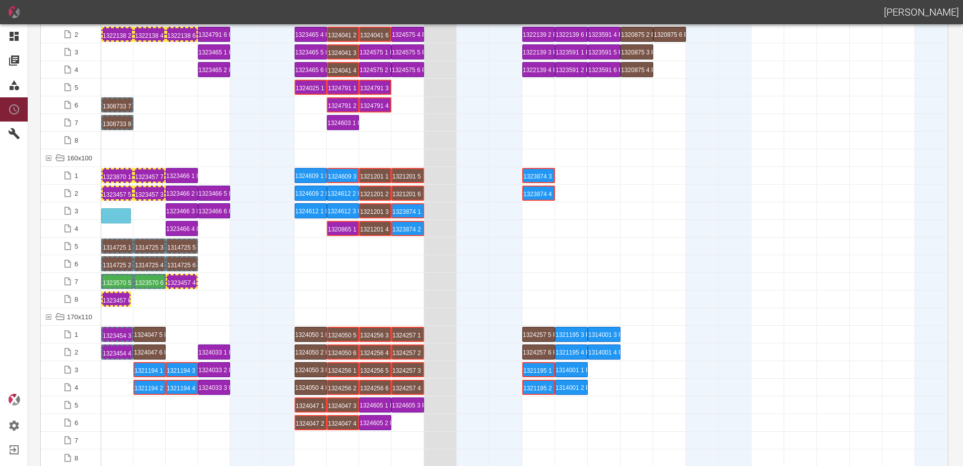
drag, startPoint x: 122, startPoint y: 298, endPoint x: 119, endPoint y: 210, distance: 88.7
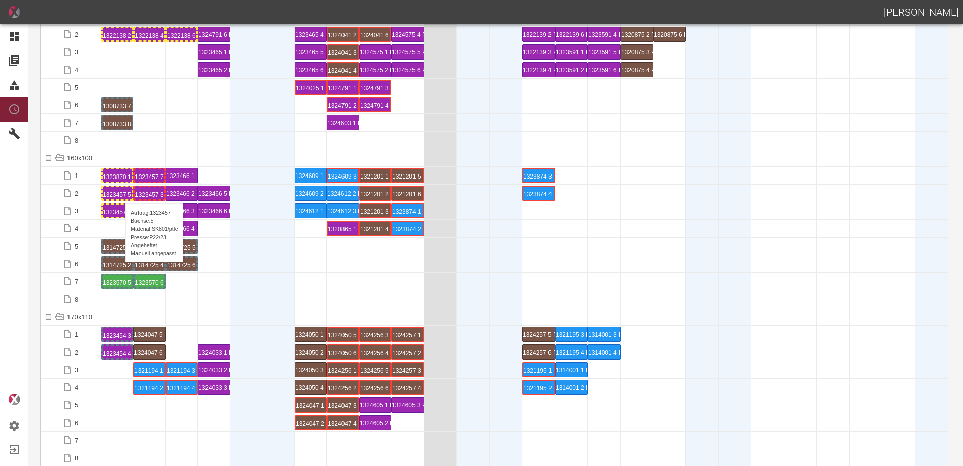
click at [120, 193] on div "1323457 5 P22/23" at bounding box center [117, 193] width 29 height 12
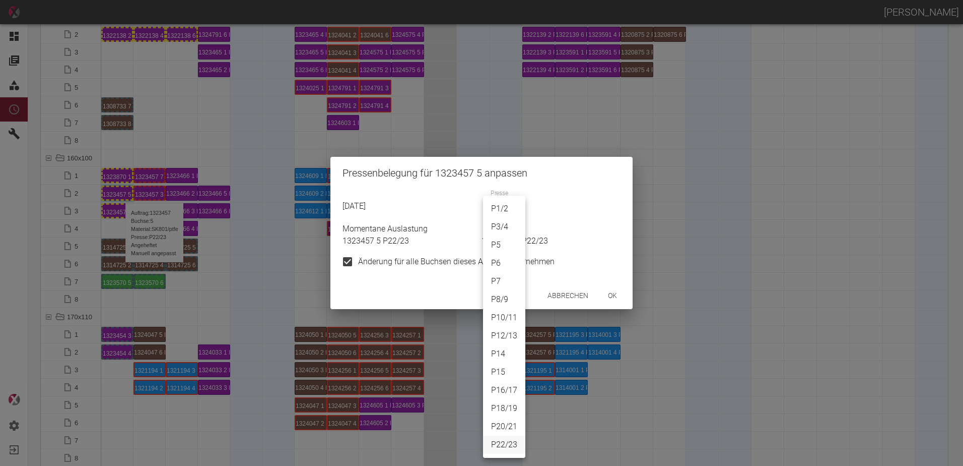
click at [508, 214] on body "[PERSON_NAME] Dashboard Aufträge Materialien Planung Maschinen Einstellungen Au…" at bounding box center [481, 233] width 963 height 466
click at [506, 333] on li "P12/13" at bounding box center [504, 335] width 42 height 18
type input "P12/13"
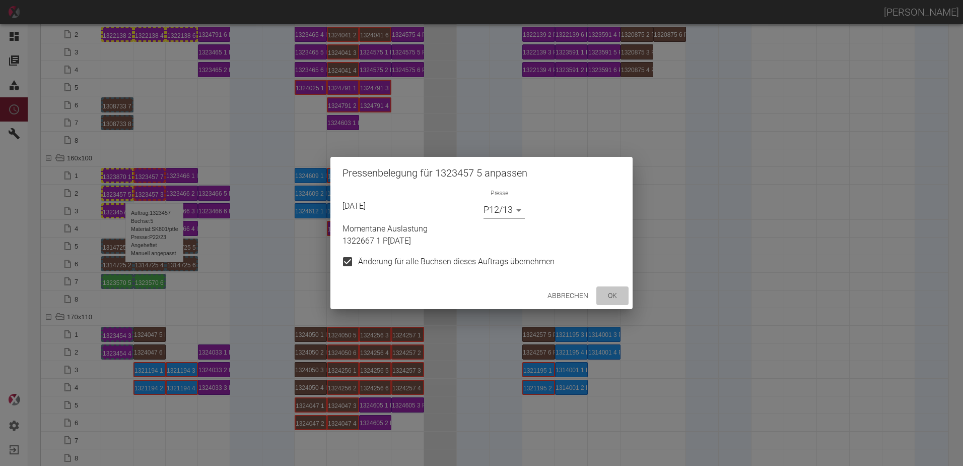
click at [622, 291] on button "ok" at bounding box center [613, 295] width 32 height 19
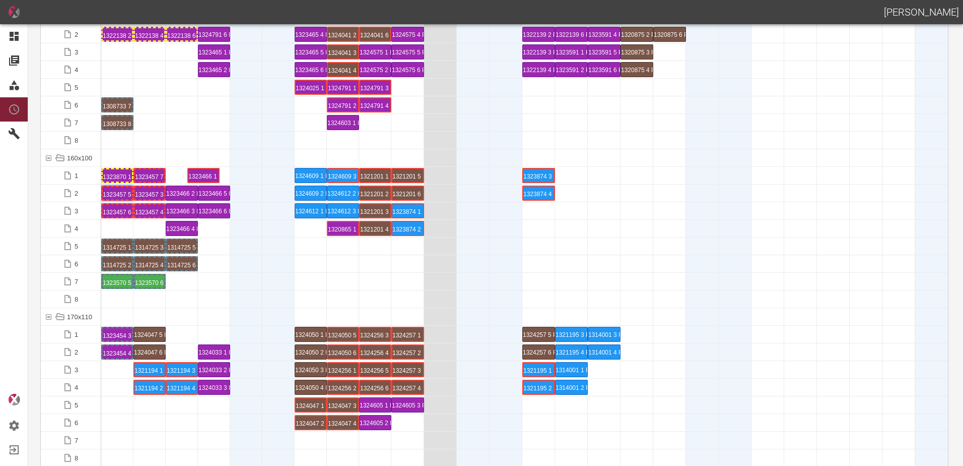
drag, startPoint x: 179, startPoint y: 176, endPoint x: 204, endPoint y: 166, distance: 27.1
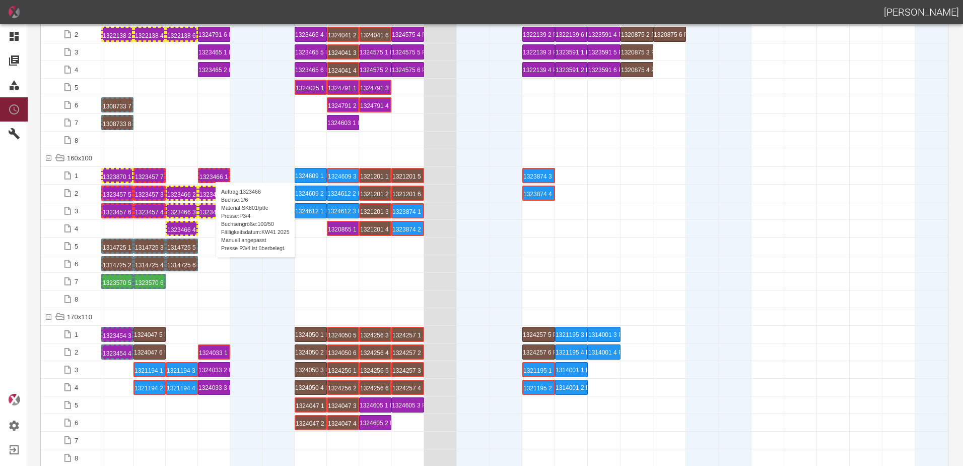
click at [211, 172] on div "1323466 1 P[DATE]" at bounding box center [214, 175] width 29 height 12
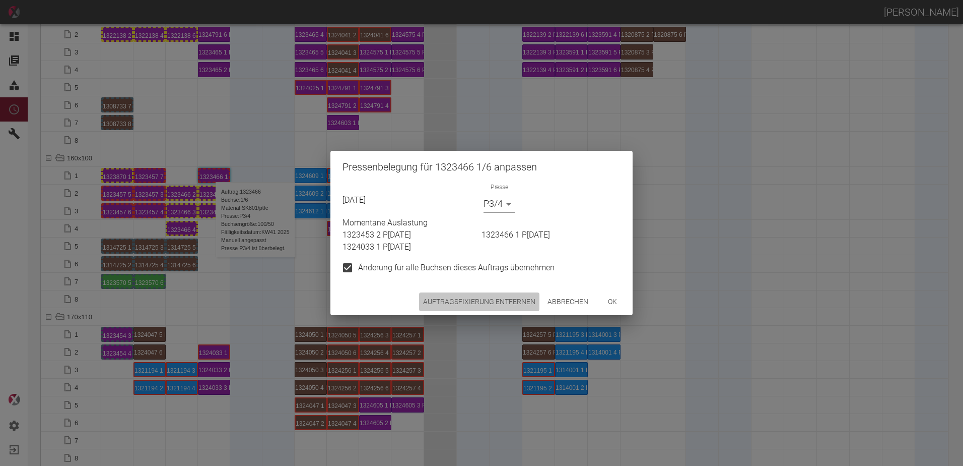
click at [431, 298] on button "Auftragsfixierung entfernen" at bounding box center [479, 301] width 120 height 19
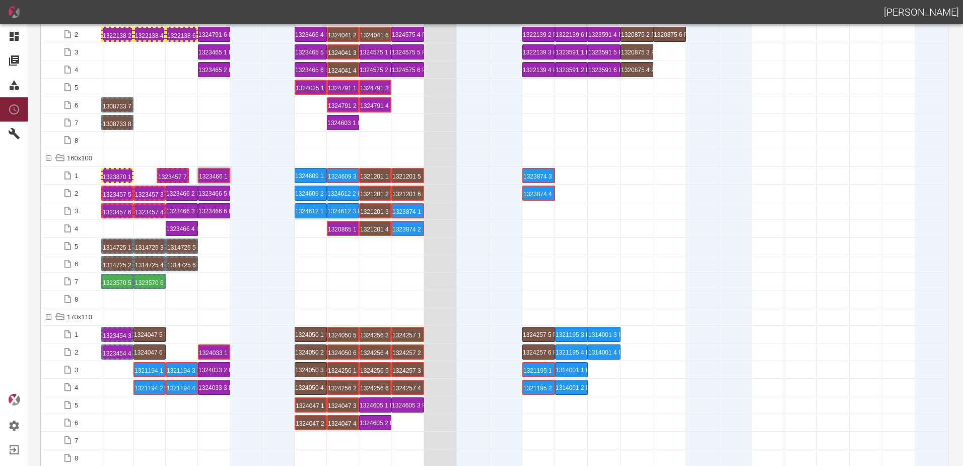
drag, startPoint x: 152, startPoint y: 177, endPoint x: 173, endPoint y: 173, distance: 21.5
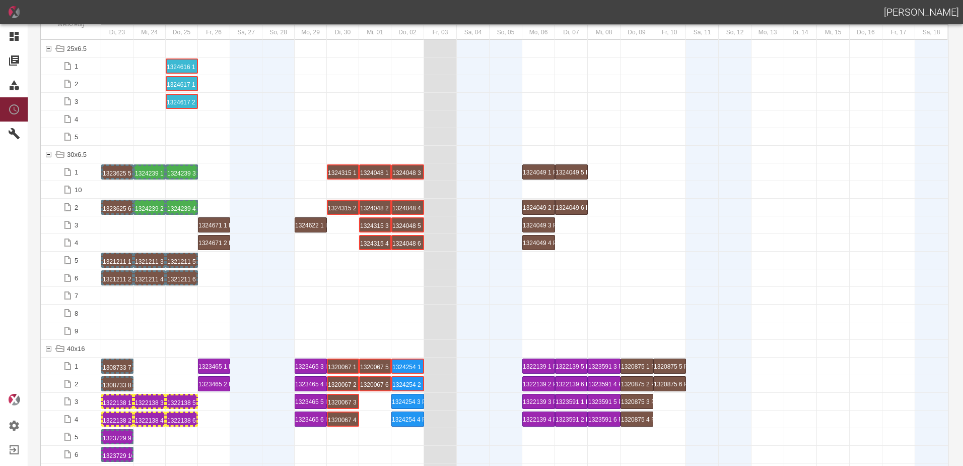
scroll to position [0, 0]
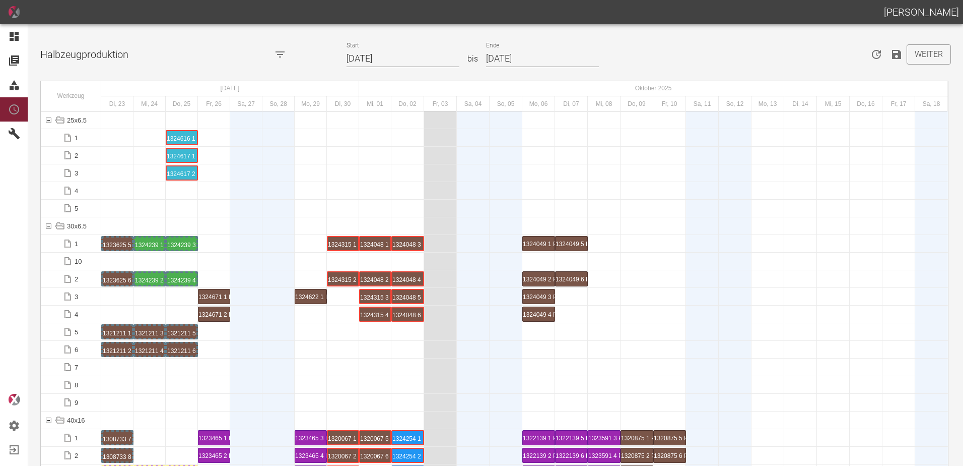
click at [893, 56] on icon "Speichern" at bounding box center [897, 54] width 12 height 12
click at [237, 361] on div at bounding box center [246, 366] width 32 height 17
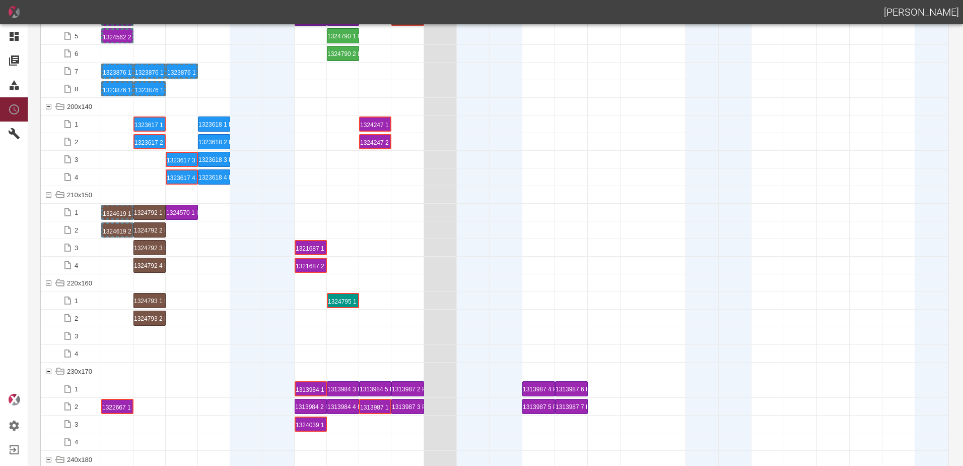
scroll to position [2973, 0]
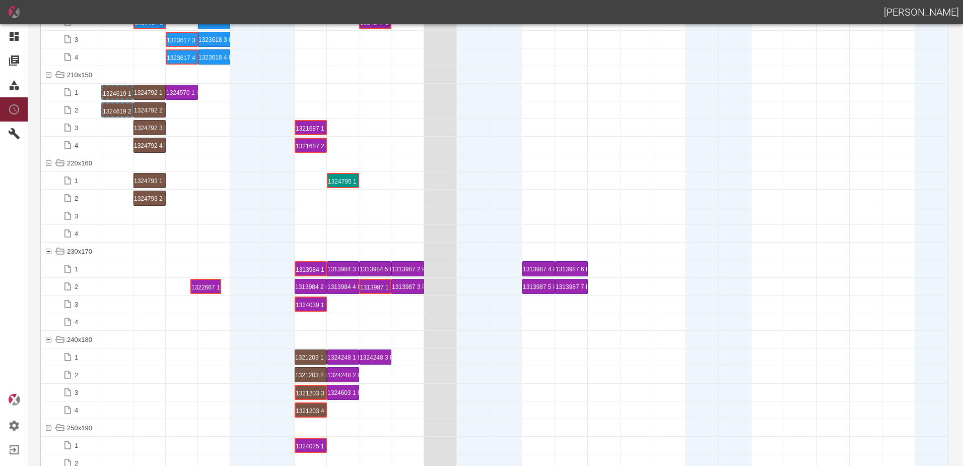
drag, startPoint x: 114, startPoint y: 287, endPoint x: 204, endPoint y: 275, distance: 90.5
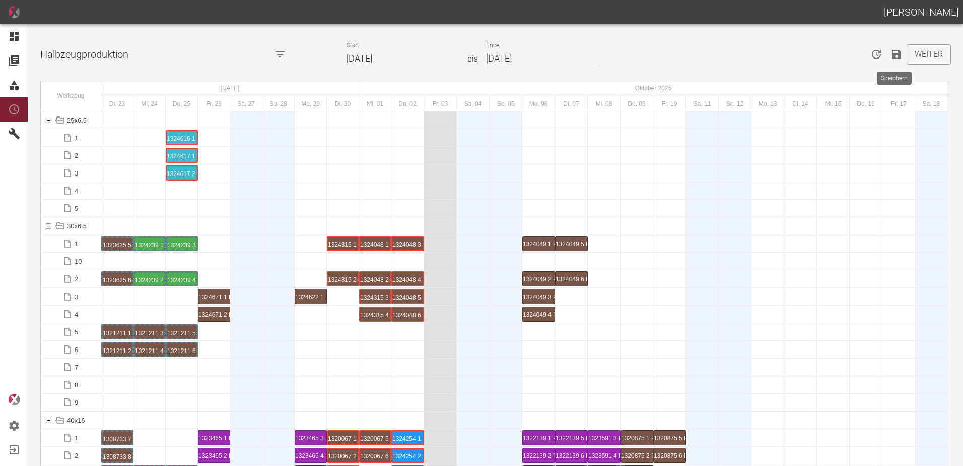
click at [892, 55] on icon "Speichern" at bounding box center [896, 54] width 9 height 9
click at [919, 57] on button "Weiter" at bounding box center [929, 54] width 44 height 20
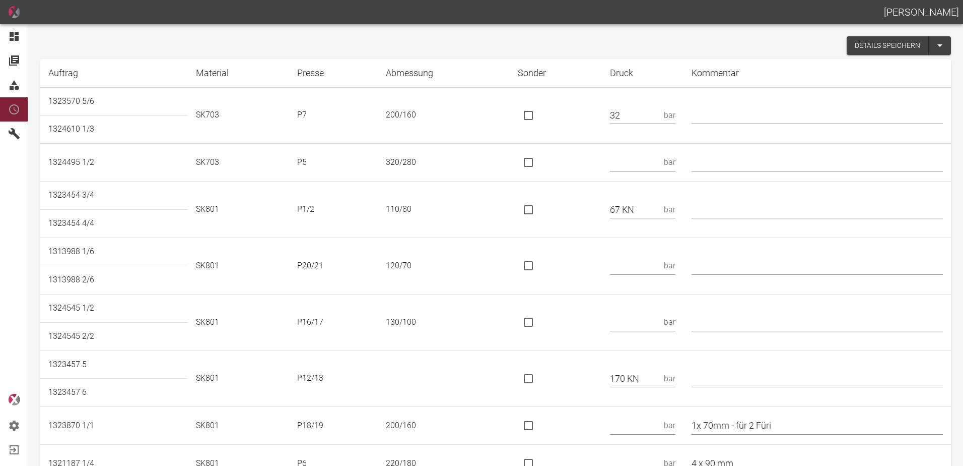
drag, startPoint x: 362, startPoint y: 446, endPoint x: 344, endPoint y: 450, distance: 18.0
click at [362, 446] on td "P6" at bounding box center [333, 463] width 89 height 38
click at [648, 164] on input "text" at bounding box center [635, 163] width 50 height 18
type input "53"
click at [539, 209] on input "is socket special" at bounding box center [528, 209] width 21 height 21
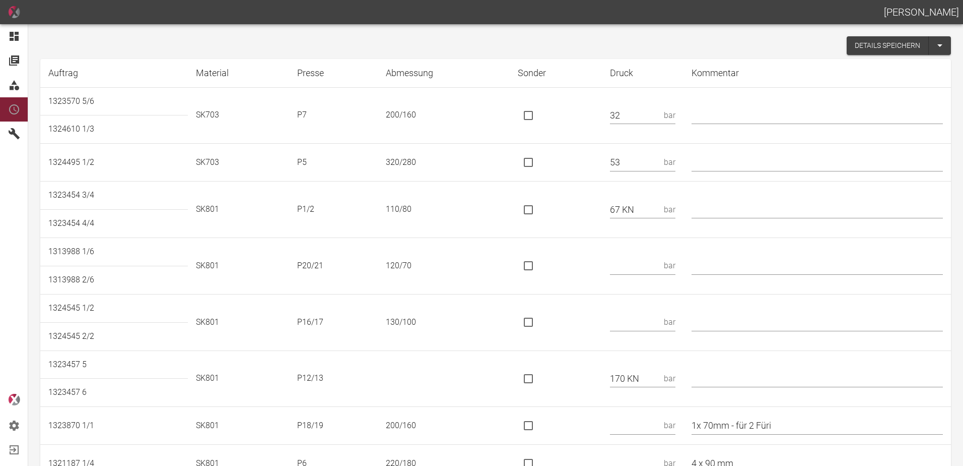
checkbox input "true"
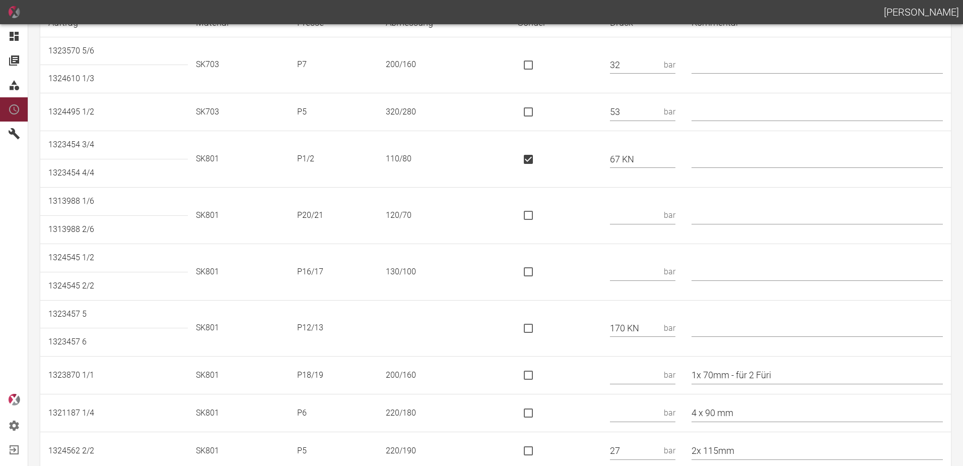
click at [630, 214] on input "text" at bounding box center [635, 216] width 50 height 18
type input "112 KN"
click at [539, 227] on td at bounding box center [556, 215] width 92 height 56
click at [537, 221] on input "is socket special" at bounding box center [528, 215] width 21 height 21
checkbox input "true"
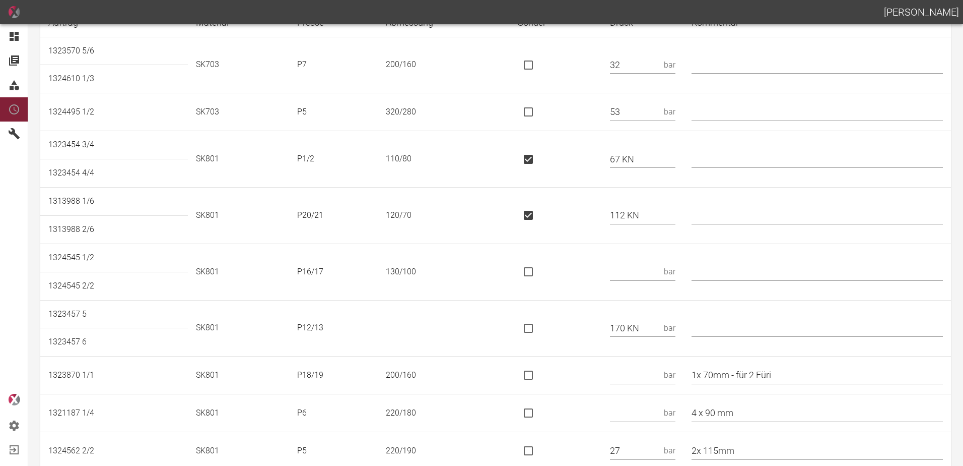
click at [644, 262] on td "bar" at bounding box center [643, 271] width 82 height 56
click at [656, 277] on input "text" at bounding box center [635, 272] width 50 height 18
type input "81 KN"
click at [539, 274] on input "is socket special" at bounding box center [528, 271] width 21 height 21
checkbox input "true"
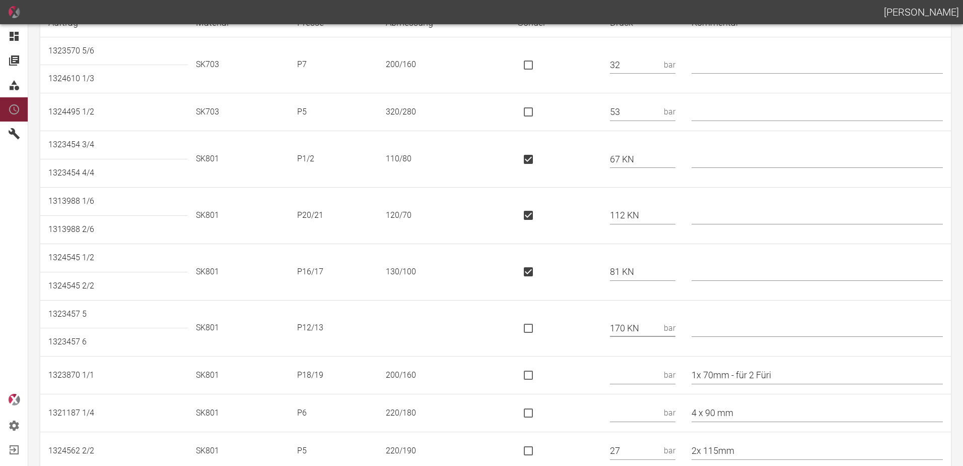
drag, startPoint x: 656, startPoint y: 328, endPoint x: 578, endPoint y: 331, distance: 77.6
click at [578, 328] on tr "1323457 5 SK801 P12/13 170 KN bar" at bounding box center [495, 314] width 911 height 28
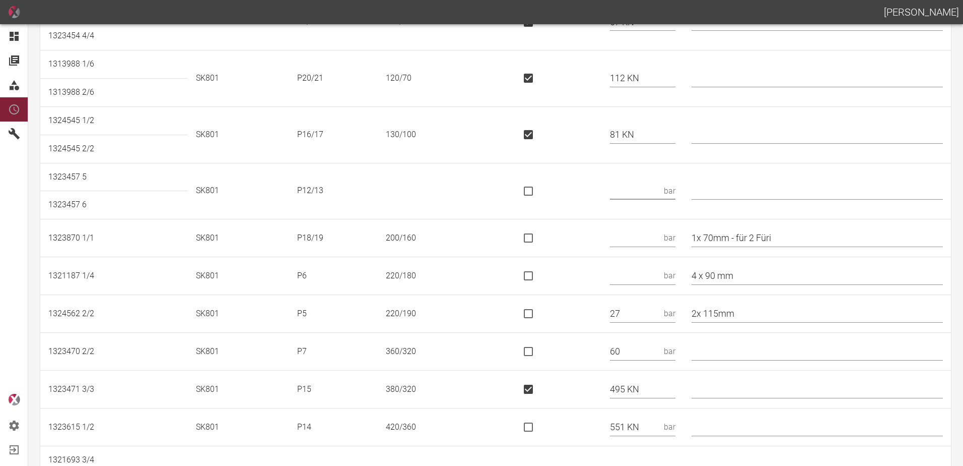
scroll to position [202, 0]
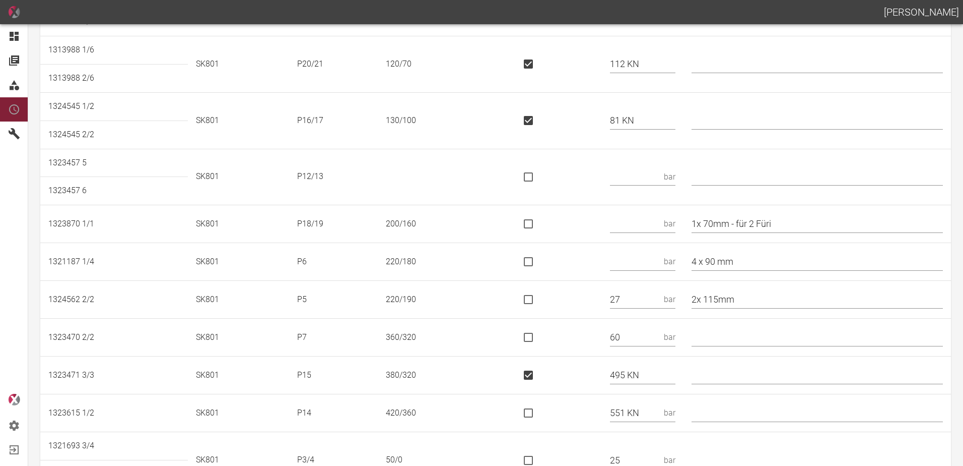
click at [643, 221] on input "text" at bounding box center [635, 224] width 50 height 18
type input "170 KN"
click at [539, 220] on input "is socket special" at bounding box center [528, 223] width 21 height 21
checkbox input "true"
drag, startPoint x: 785, startPoint y: 228, endPoint x: 741, endPoint y: 233, distance: 45.1
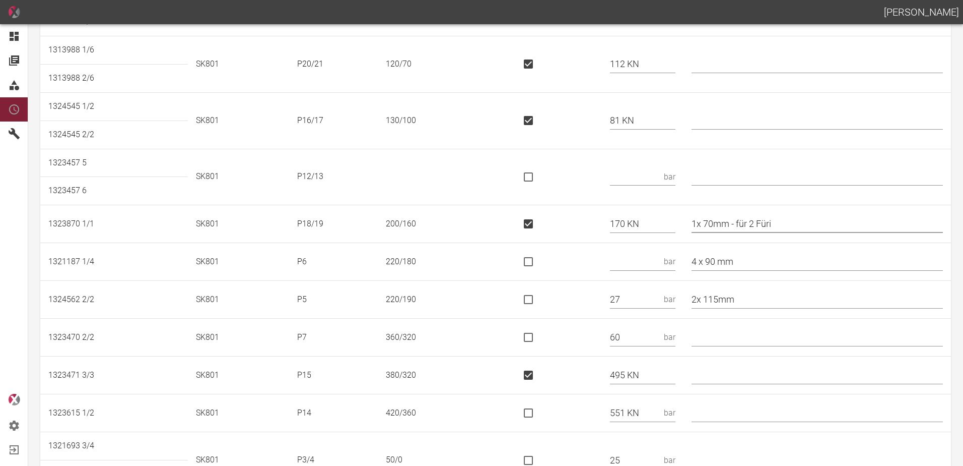
click at [741, 233] on td "1x 70mm - für 2 Füri" at bounding box center [818, 224] width 268 height 38
type input "1x 70mm"
click at [634, 265] on input "text" at bounding box center [635, 262] width 50 height 18
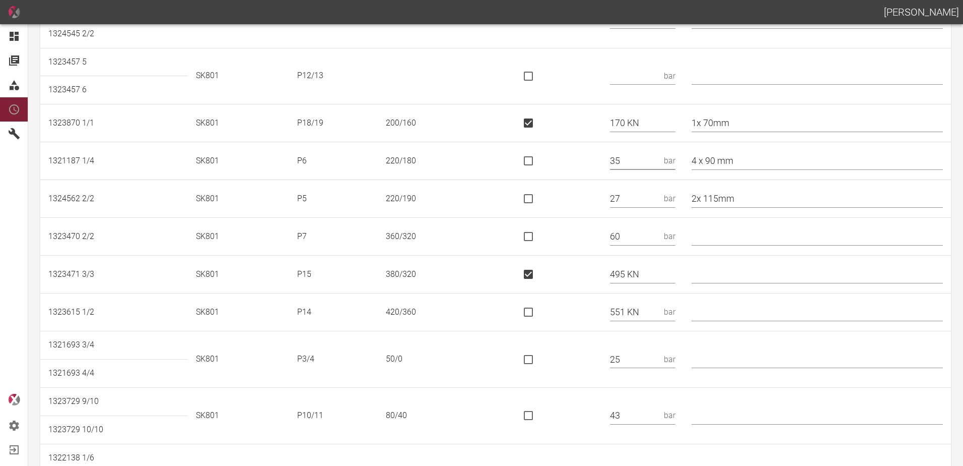
scroll to position [353, 0]
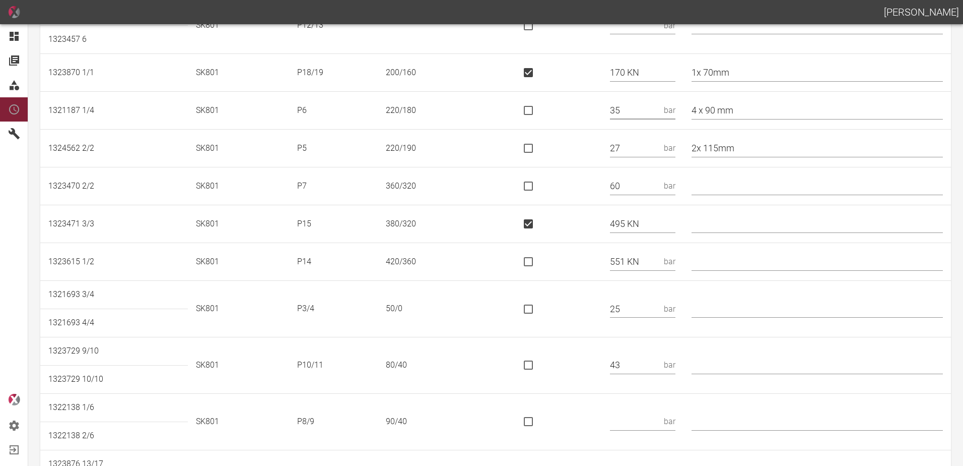
type input "35"
click at [533, 251] on input "is socket special" at bounding box center [528, 261] width 21 height 21
checkbox input "true"
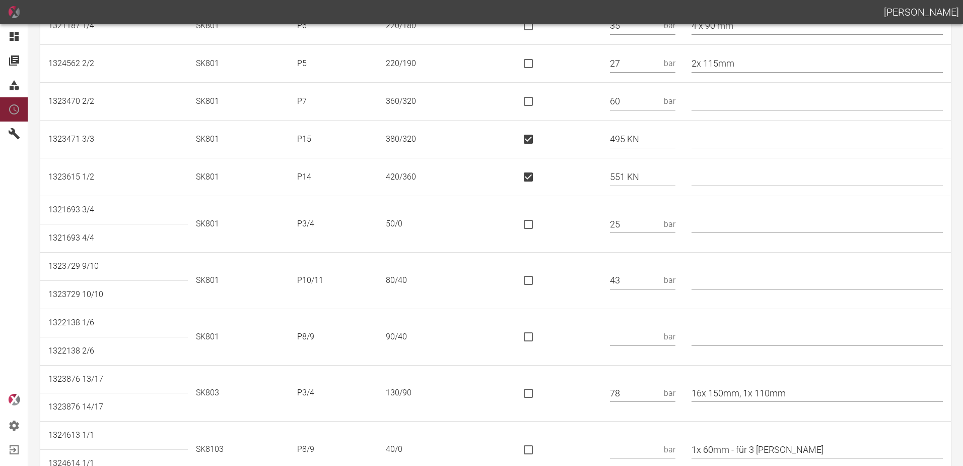
scroll to position [453, 0]
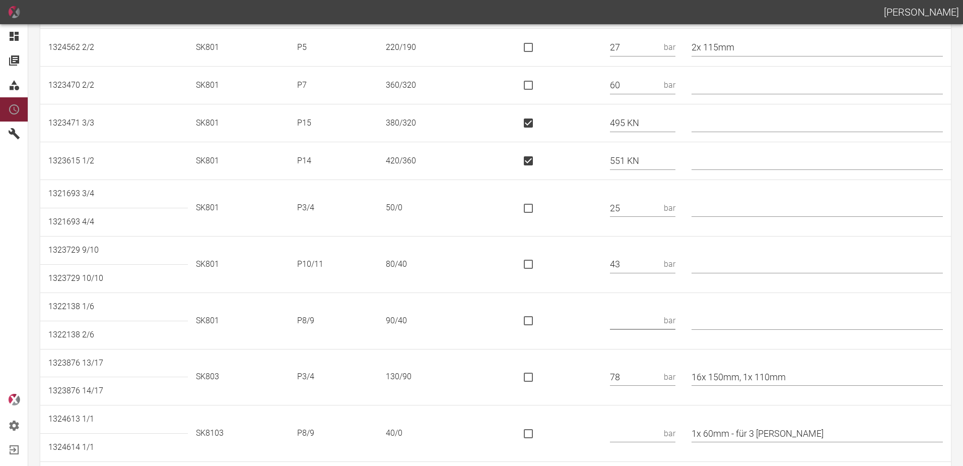
click at [636, 317] on input "text" at bounding box center [635, 321] width 50 height 18
type input "57"
click at [577, 299] on td at bounding box center [556, 320] width 92 height 56
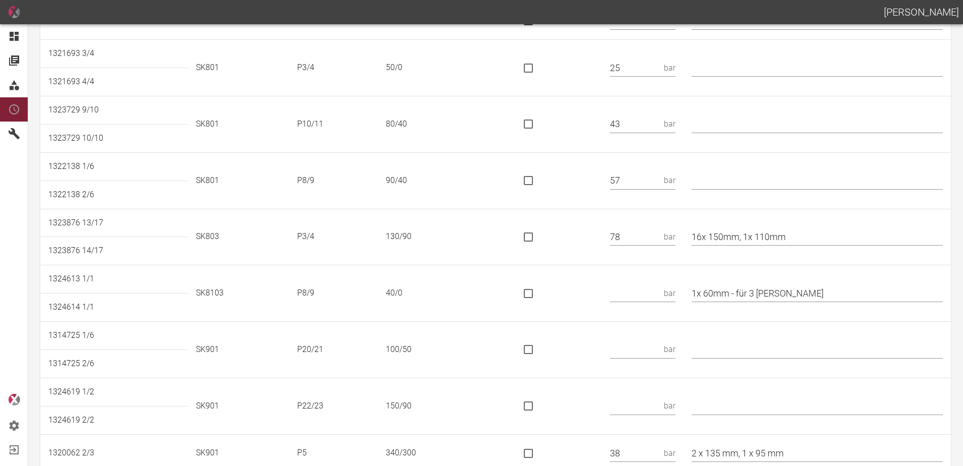
scroll to position [605, 0]
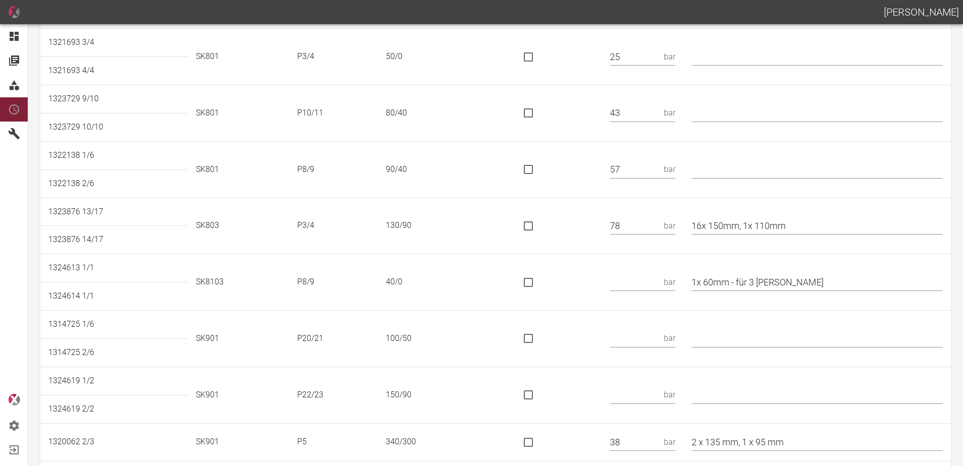
click at [635, 285] on input "text" at bounding box center [635, 282] width 50 height 18
type input "15"
drag, startPoint x: 810, startPoint y: 275, endPoint x: 752, endPoint y: 291, distance: 59.7
click at [751, 291] on td "1x 60mm - für 3 Kori" at bounding box center [818, 282] width 268 height 56
type input "1x 60mm - SA oben"
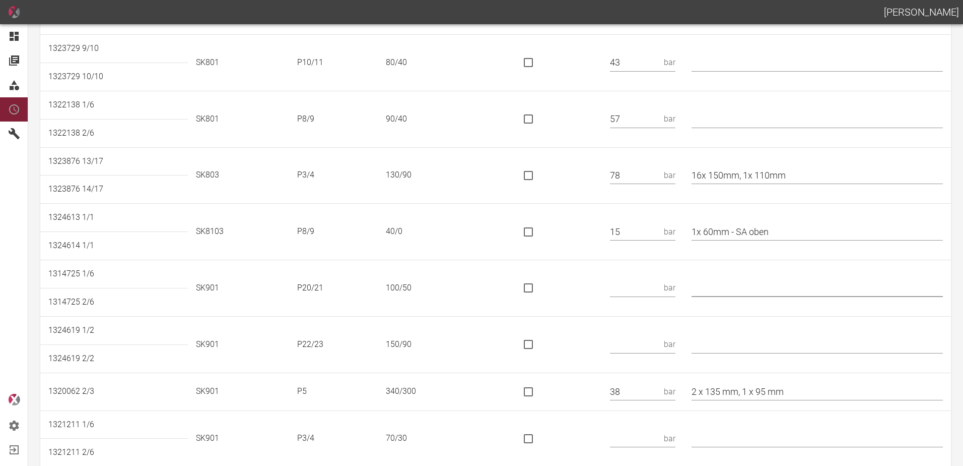
scroll to position [705, 0]
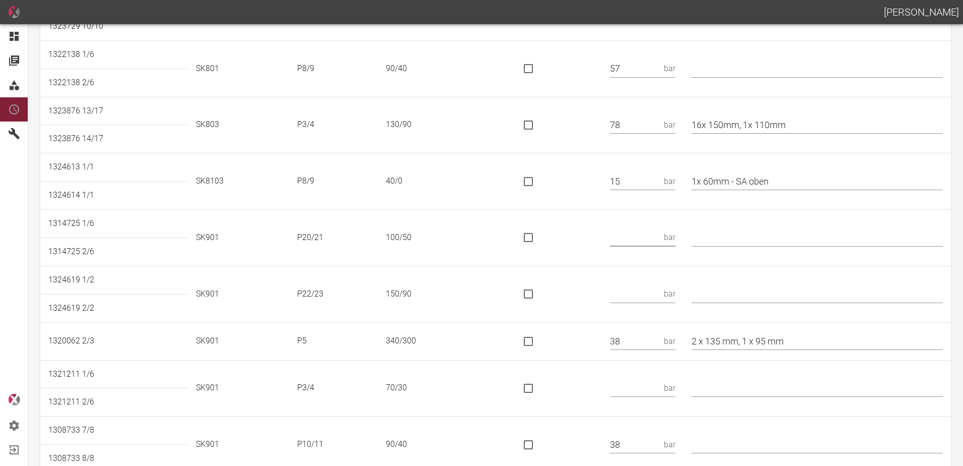
click at [643, 233] on input "text" at bounding box center [635, 238] width 50 height 18
type input "44"
drag, startPoint x: 626, startPoint y: 291, endPoint x: 630, endPoint y: 295, distance: 5.7
click at [628, 292] on input "text" at bounding box center [635, 294] width 50 height 18
type input "113 KN"
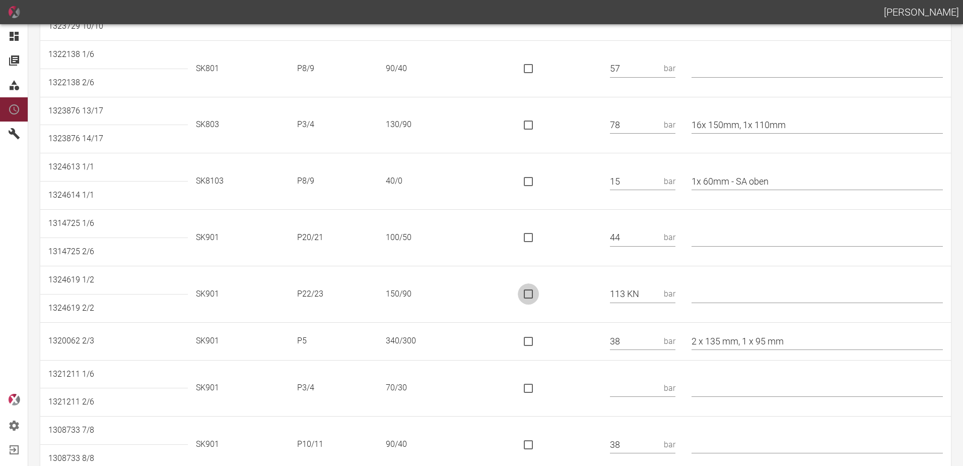
click at [535, 293] on input "is socket special" at bounding box center [528, 293] width 21 height 21
checkbox input "true"
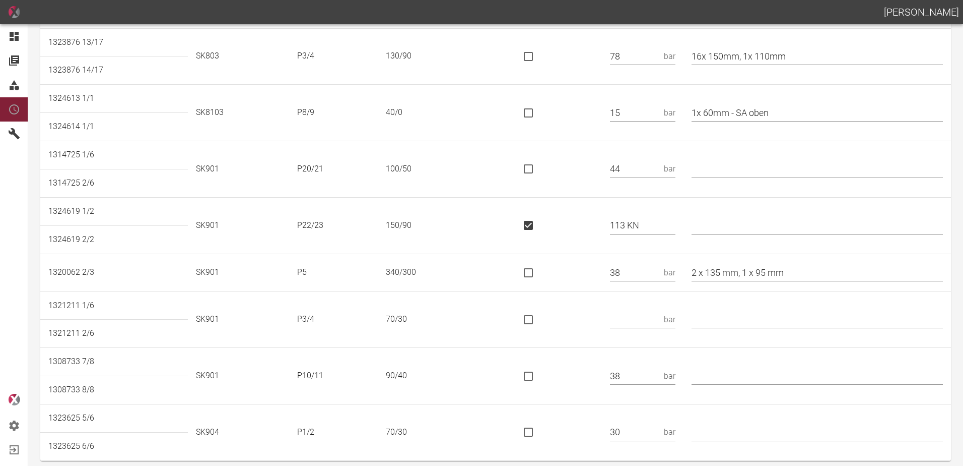
scroll to position [781, 0]
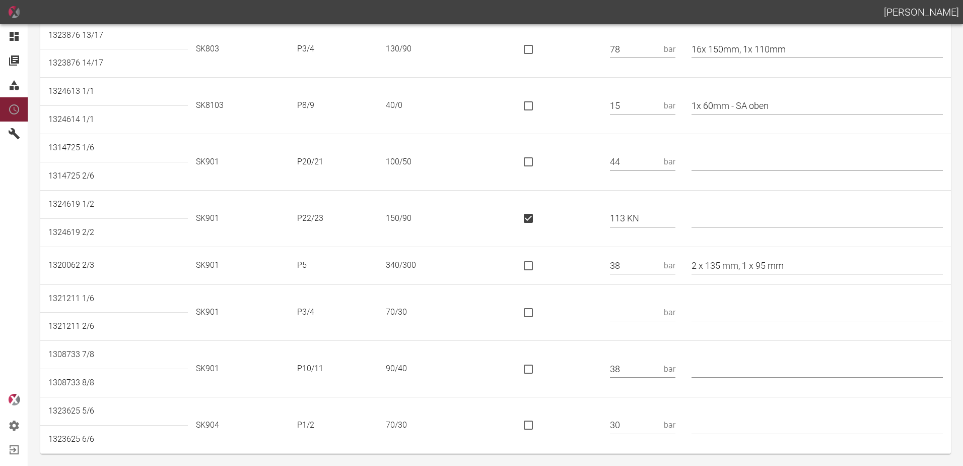
click at [633, 311] on input "text" at bounding box center [635, 312] width 50 height 18
type input "30"
click at [709, 425] on input "text" at bounding box center [817, 425] width 251 height 18
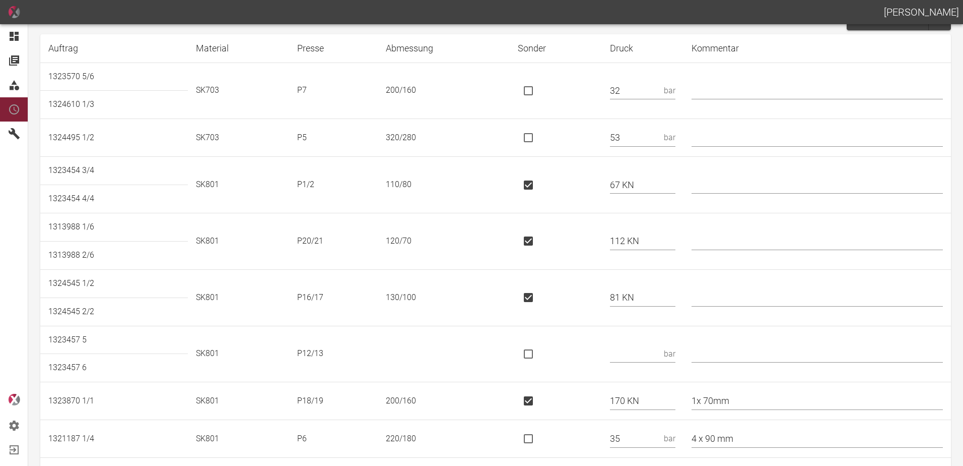
scroll to position [0, 0]
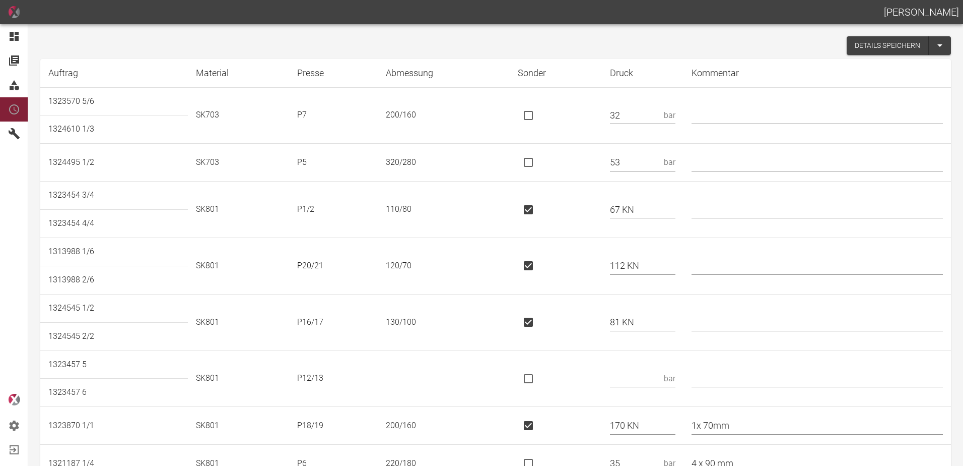
type input "*"
click at [862, 45] on button "Details speichern" at bounding box center [888, 45] width 82 height 19
